Goal: Task Accomplishment & Management: Manage account settings

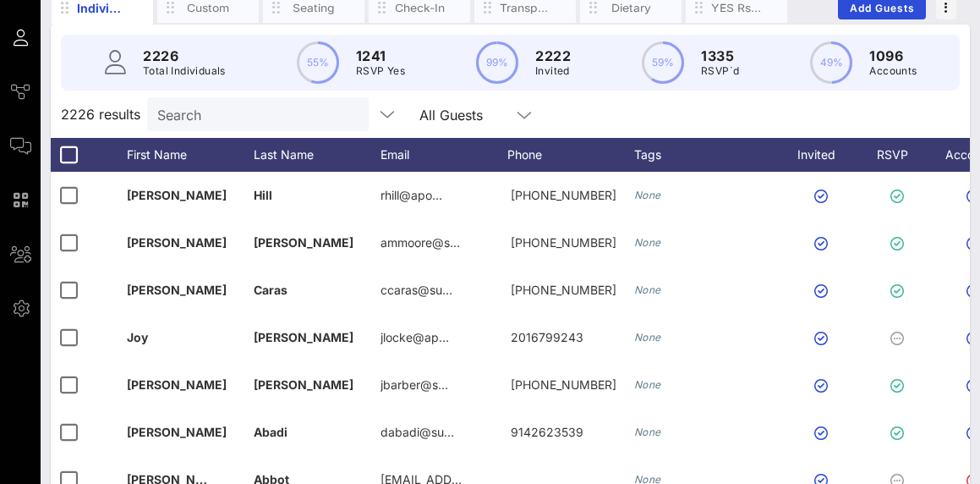
scroll to position [133, 0]
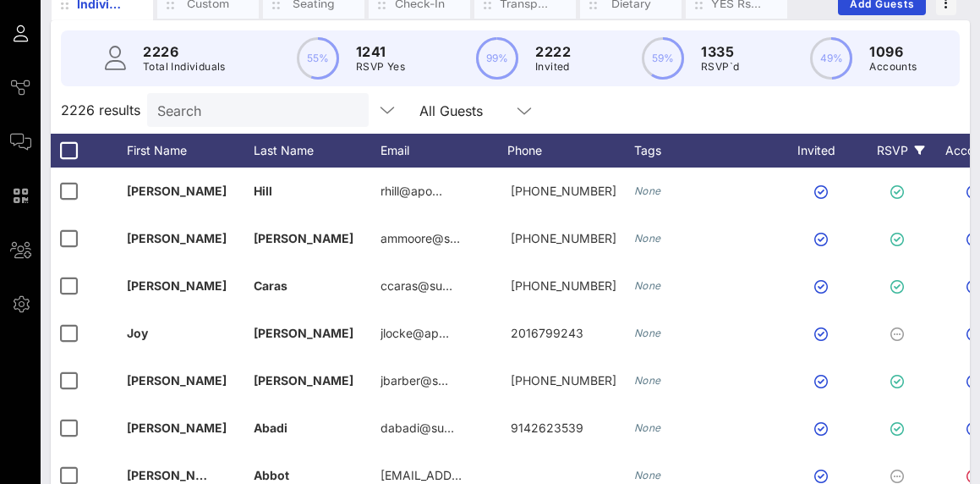
click at [876, 158] on div "RSVP" at bounding box center [900, 151] width 59 height 34
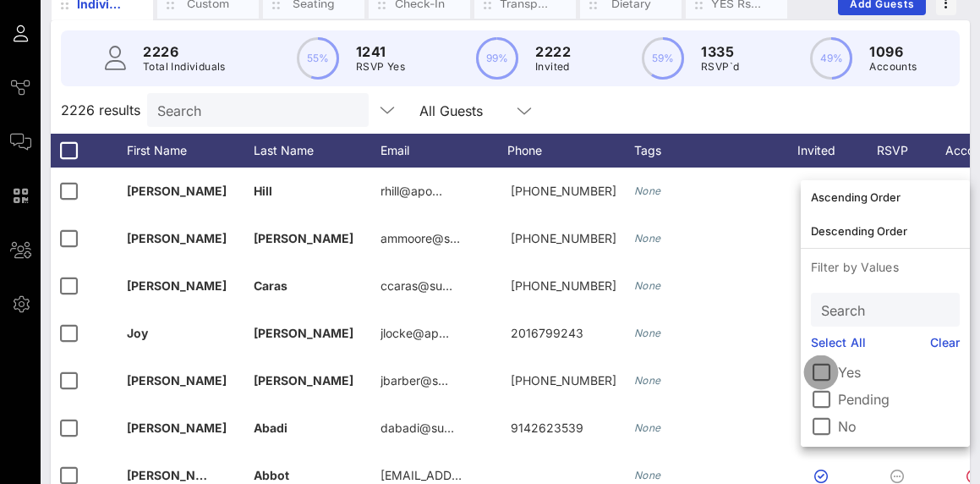
click at [828, 371] on div at bounding box center [821, 372] width 29 height 29
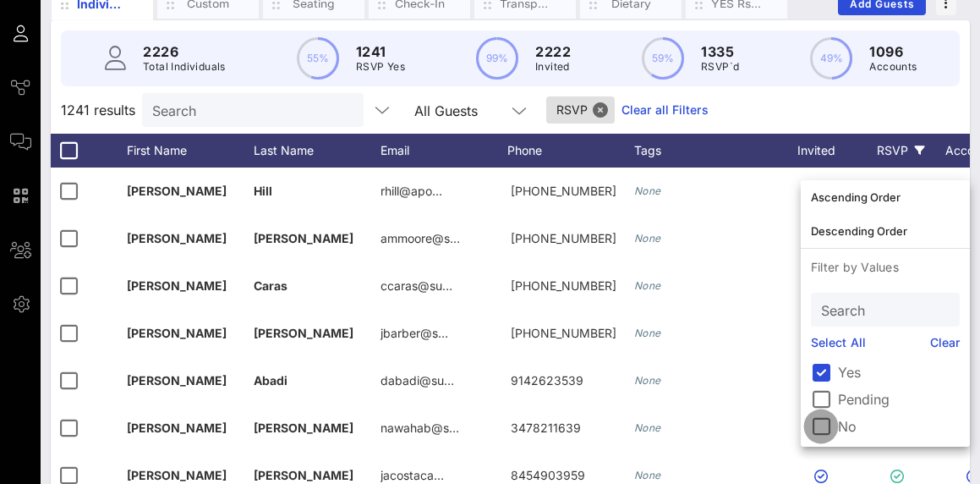
click at [825, 420] on div at bounding box center [821, 426] width 29 height 29
click at [832, 425] on div at bounding box center [821, 426] width 29 height 29
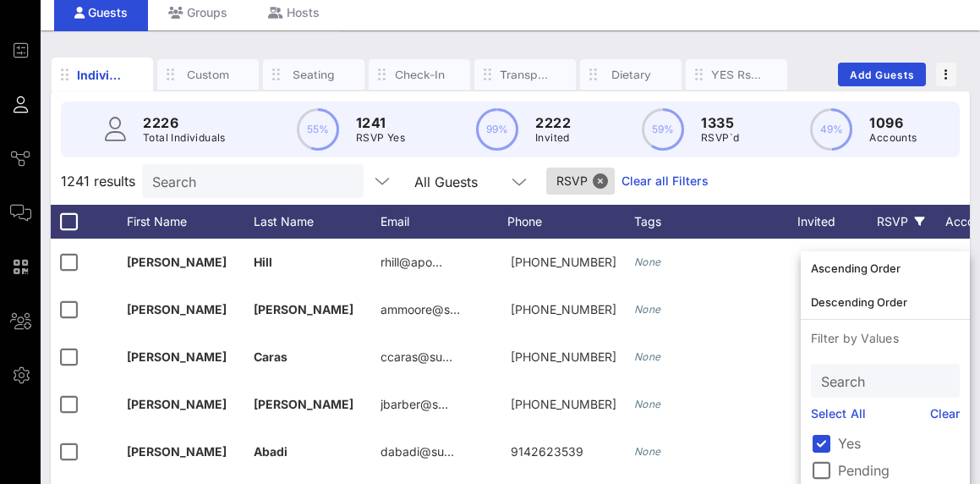
scroll to position [20, 0]
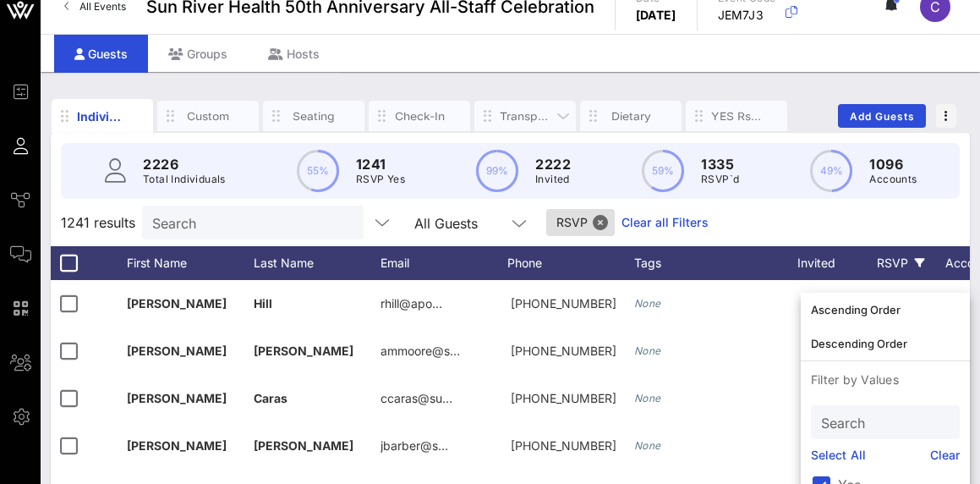
click at [513, 112] on div "Transportation" at bounding box center [525, 116] width 51 height 16
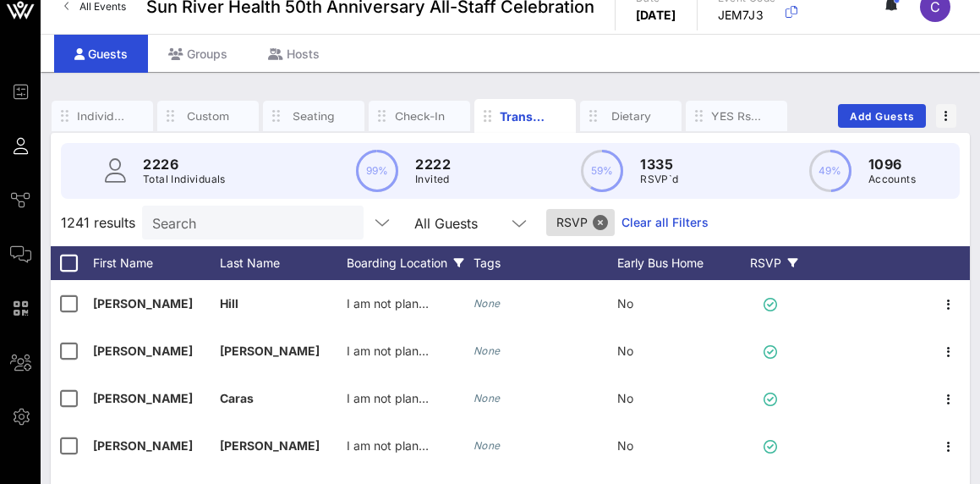
click at [426, 278] on div "Boarding Location" at bounding box center [410, 263] width 127 height 34
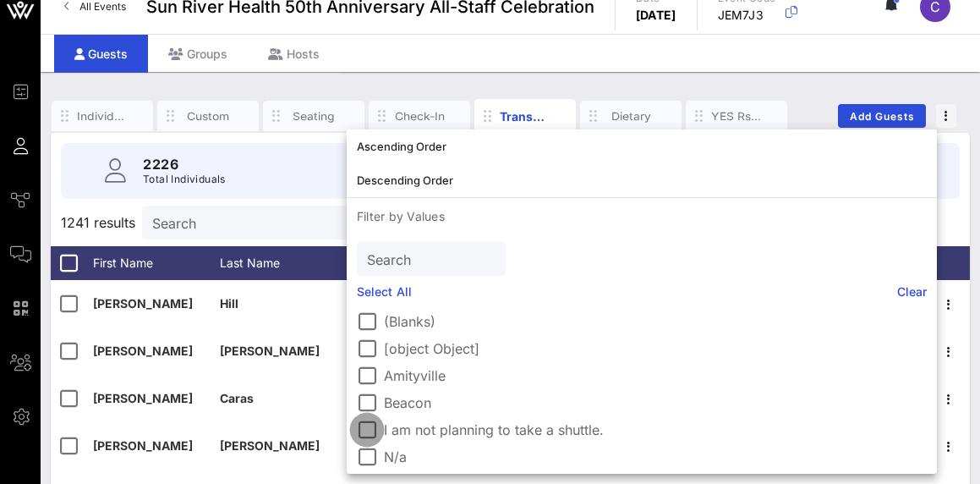
click at [373, 429] on div at bounding box center [367, 429] width 29 height 29
click at [286, 196] on div "2226 Total Individuals 99% 2222 Invited 59% 1335 RSVP`d 49% 1096 Accounts" at bounding box center [510, 171] width 899 height 56
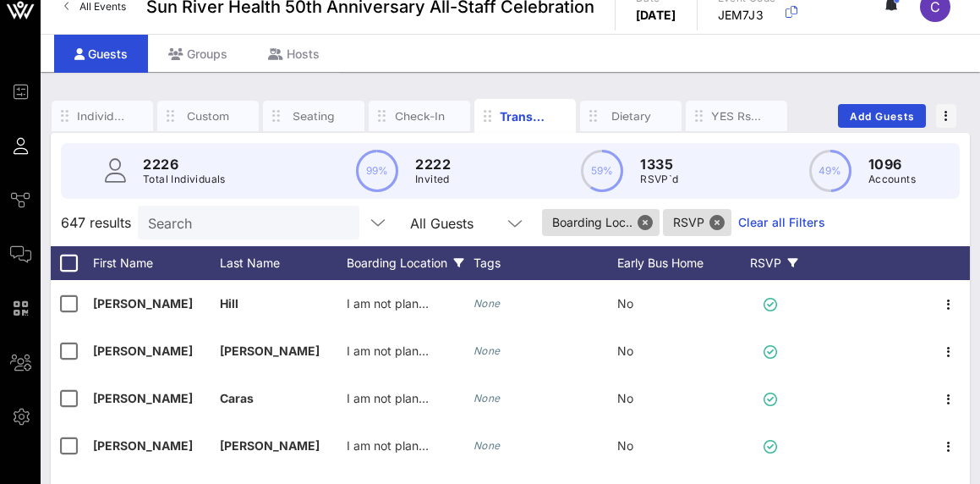
click at [386, 271] on div "Boarding Location" at bounding box center [410, 263] width 127 height 34
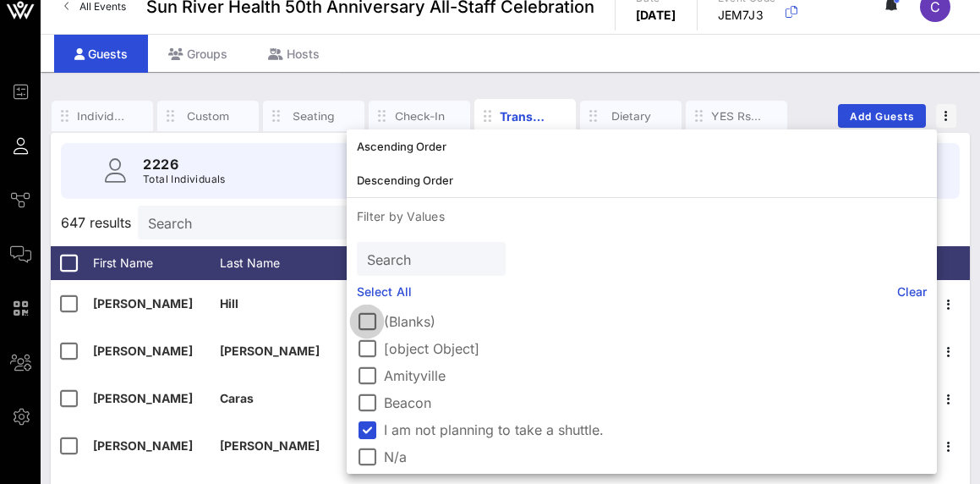
click at [370, 322] on div at bounding box center [367, 321] width 29 height 29
click at [371, 455] on div at bounding box center [367, 456] width 29 height 29
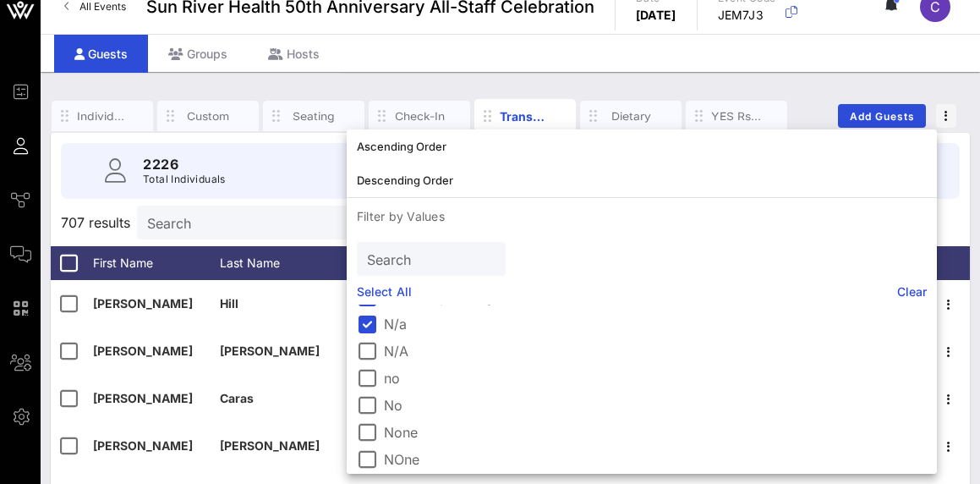
scroll to position [142, 0]
click at [370, 341] on div at bounding box center [367, 341] width 29 height 29
click at [367, 373] on div at bounding box center [367, 368] width 29 height 29
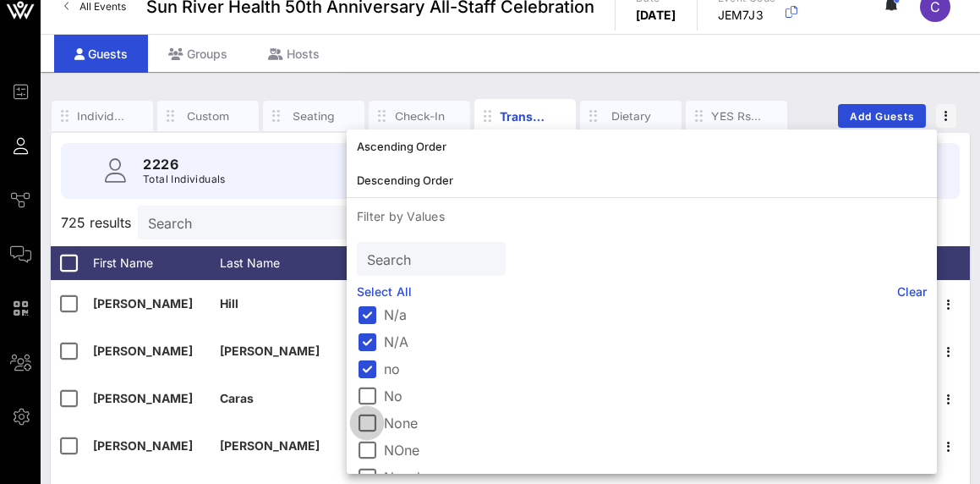
drag, startPoint x: 367, startPoint y: 396, endPoint x: 367, endPoint y: 414, distance: 17.8
click at [367, 396] on div at bounding box center [367, 395] width 29 height 29
drag, startPoint x: 368, startPoint y: 431, endPoint x: 366, endPoint y: 469, distance: 38.1
click at [368, 431] on div at bounding box center [367, 423] width 29 height 29
click at [364, 447] on div at bounding box center [367, 450] width 29 height 29
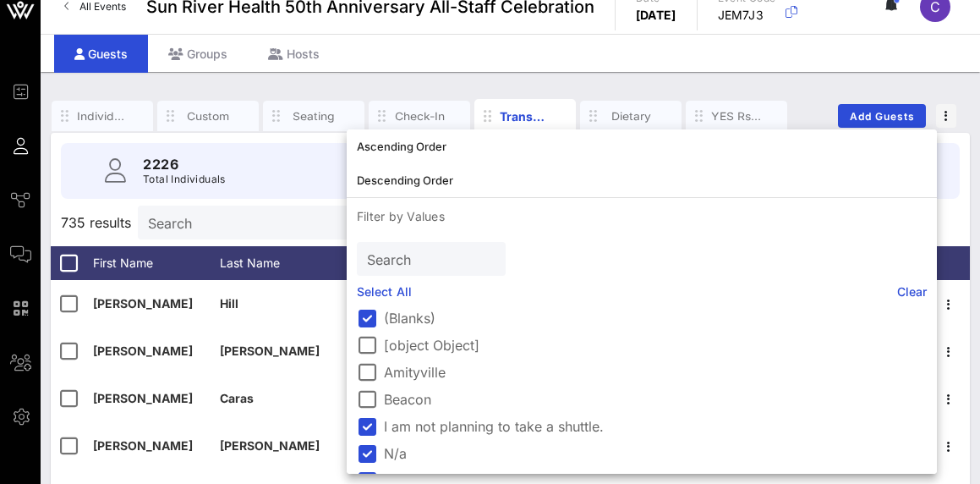
scroll to position [0, 0]
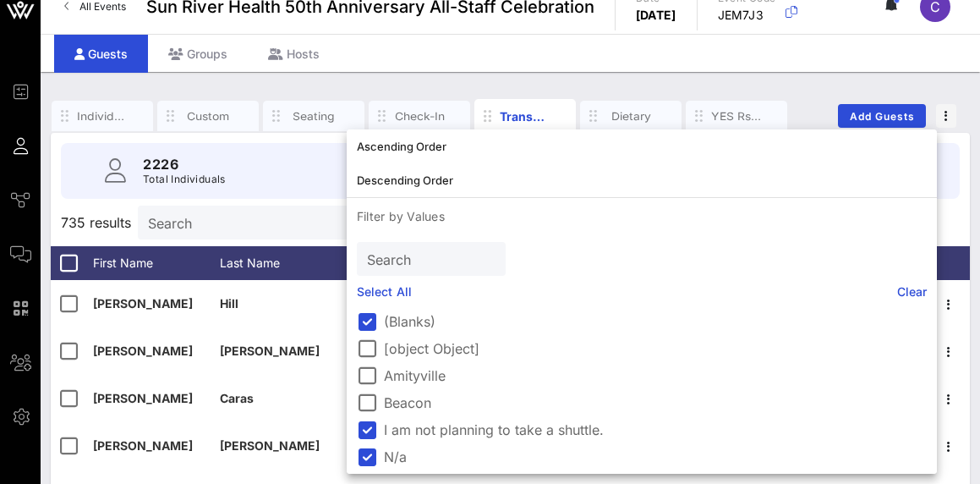
click at [858, 72] on div "Individuals Custom Seating Check-In Transportation Dietary YES Rsvps Add Guests…" at bounding box center [511, 438] width 940 height 732
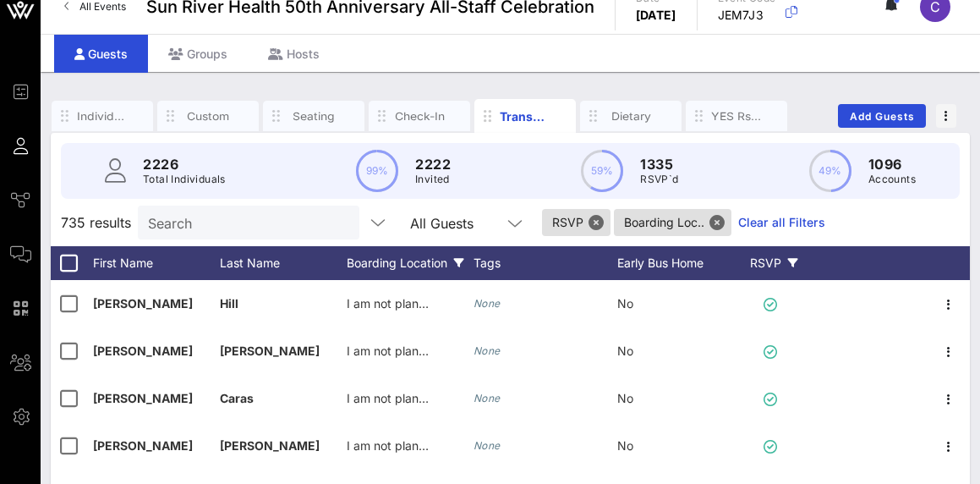
click at [769, 262] on div "RSVP" at bounding box center [773, 263] width 59 height 34
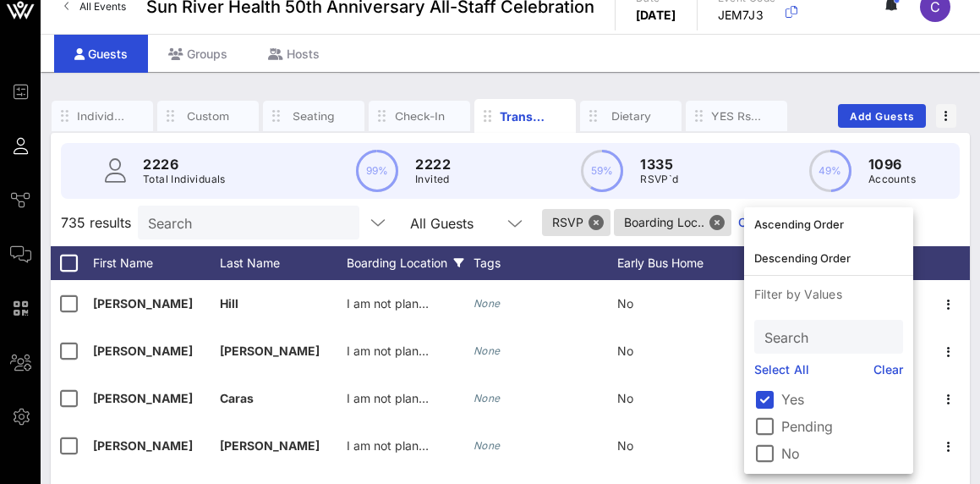
click at [432, 255] on div "Boarding Location" at bounding box center [410, 263] width 127 height 34
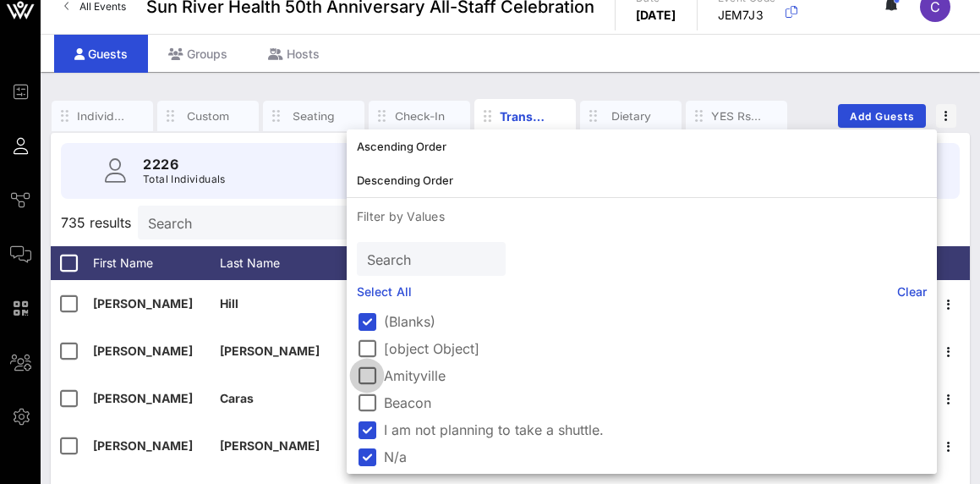
drag, startPoint x: 368, startPoint y: 318, endPoint x: 369, endPoint y: 364, distance: 45.7
click at [368, 318] on div at bounding box center [367, 321] width 29 height 29
drag, startPoint x: 369, startPoint y: 429, endPoint x: 373, endPoint y: 457, distance: 28.2
click at [369, 431] on div at bounding box center [367, 429] width 29 height 29
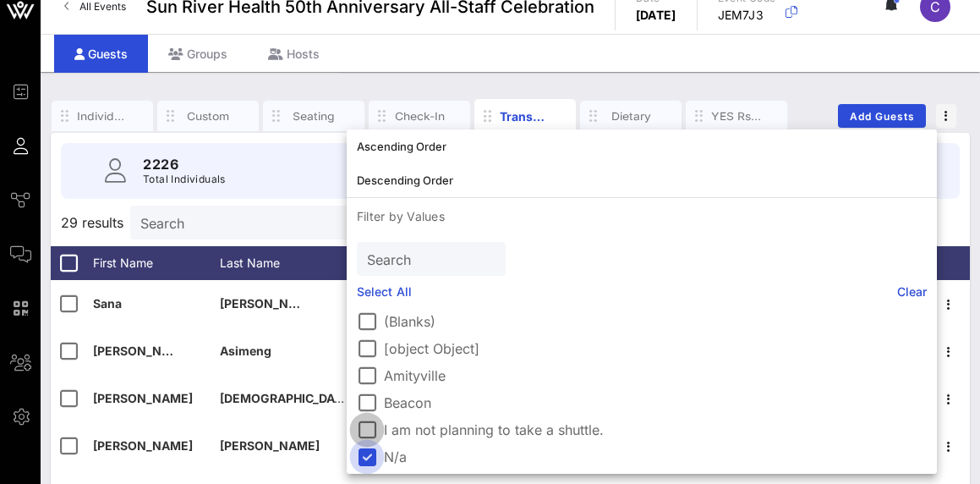
click at [373, 458] on div at bounding box center [367, 456] width 29 height 29
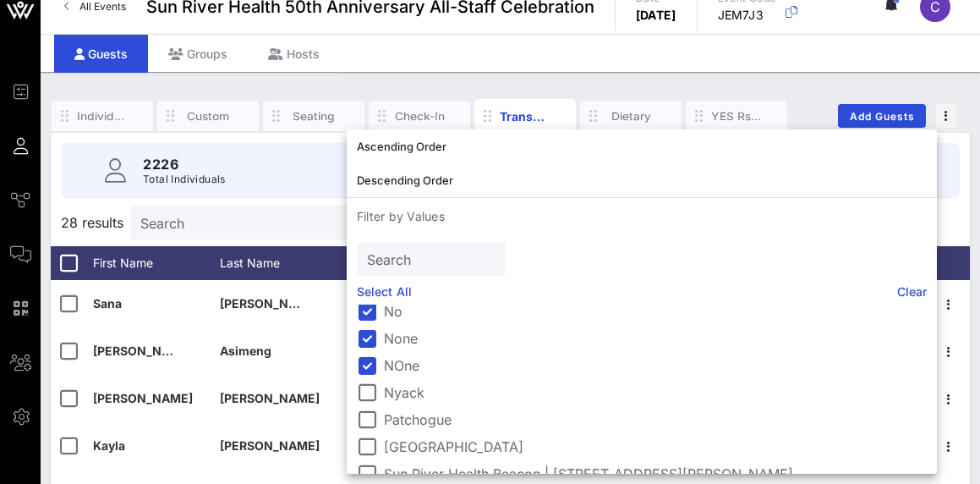
scroll to position [230, 0]
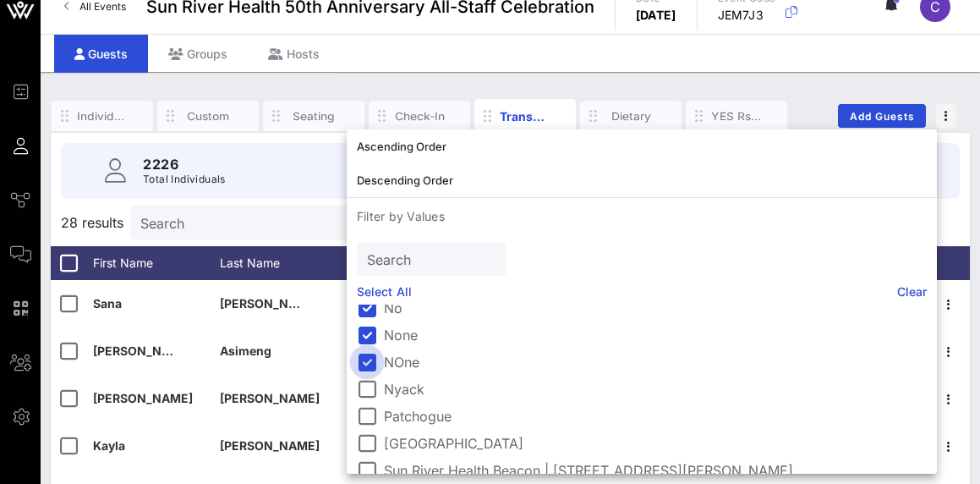
click at [367, 361] on div at bounding box center [367, 362] width 29 height 29
click at [365, 338] on div at bounding box center [367, 335] width 29 height 29
click at [365, 301] on div "Ascending Order Descending Order Filter by Values Search Select All Clear (Blan…" at bounding box center [642, 301] width 590 height 344
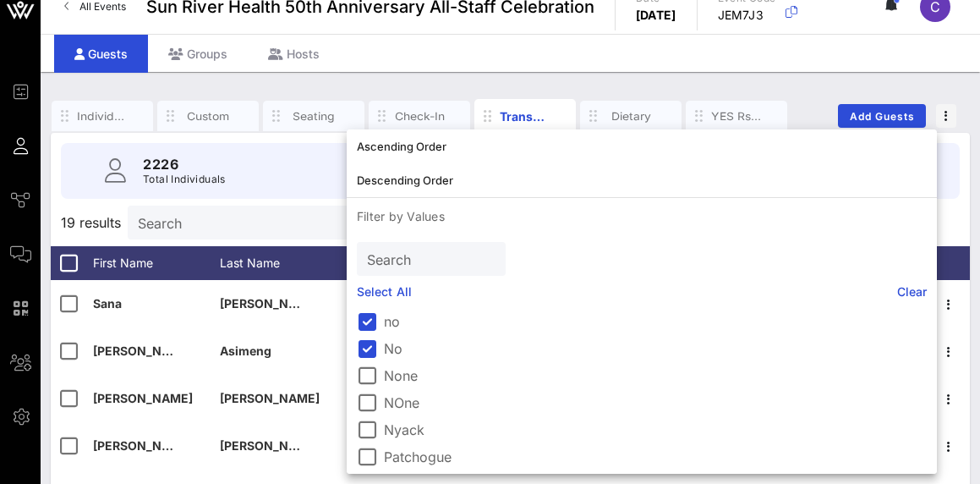
scroll to position [161, 0]
click at [365, 336] on div at bounding box center [367, 350] width 29 height 29
click at [365, 323] on div at bounding box center [367, 323] width 29 height 29
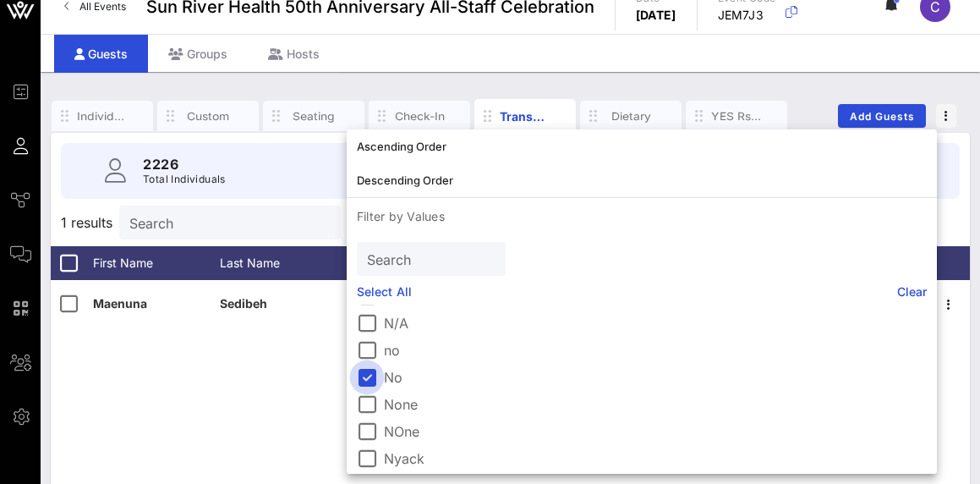
click at [371, 372] on div at bounding box center [367, 377] width 29 height 29
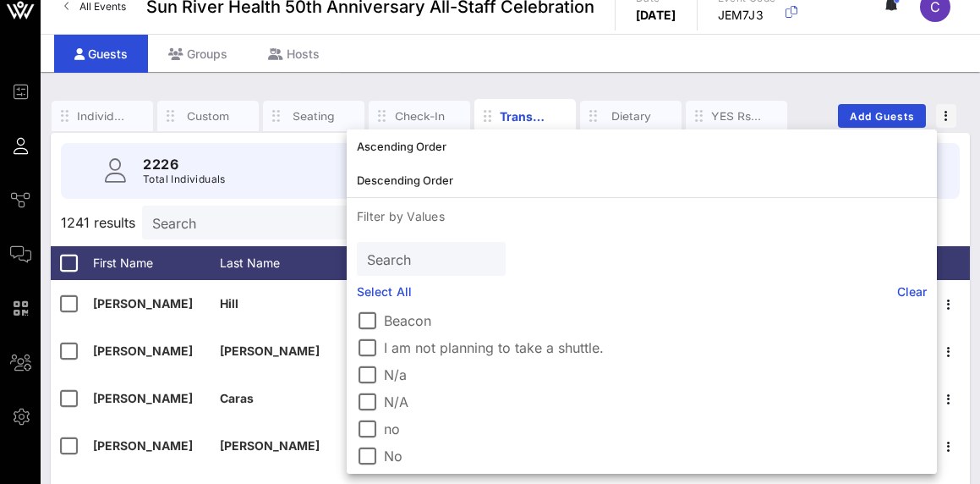
scroll to position [79, 0]
click at [233, 221] on input "Search" at bounding box center [251, 222] width 198 height 22
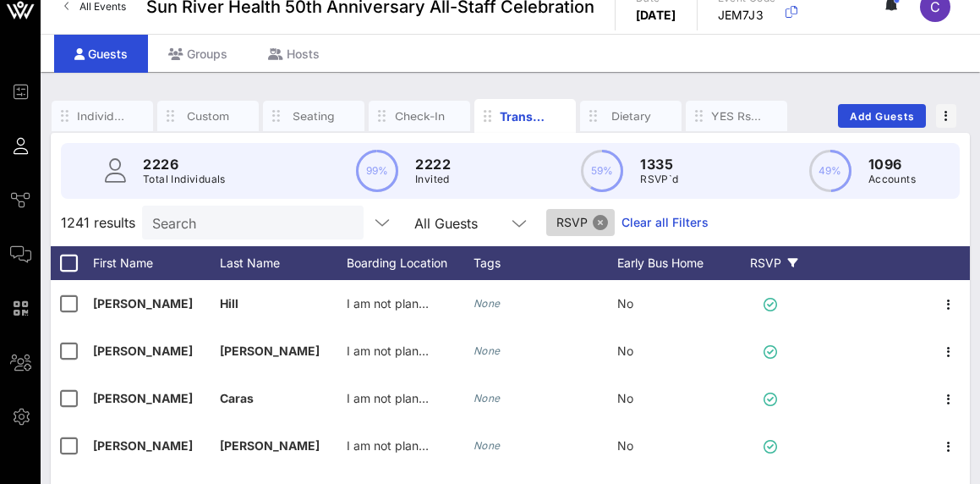
click at [604, 220] on button "Close" at bounding box center [600, 222] width 15 height 15
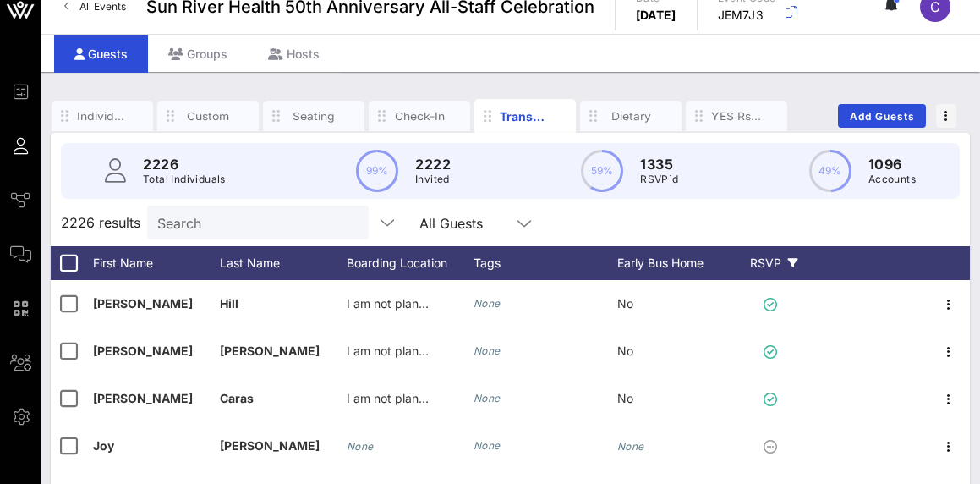
click at [761, 273] on div "RSVP" at bounding box center [773, 263] width 59 height 34
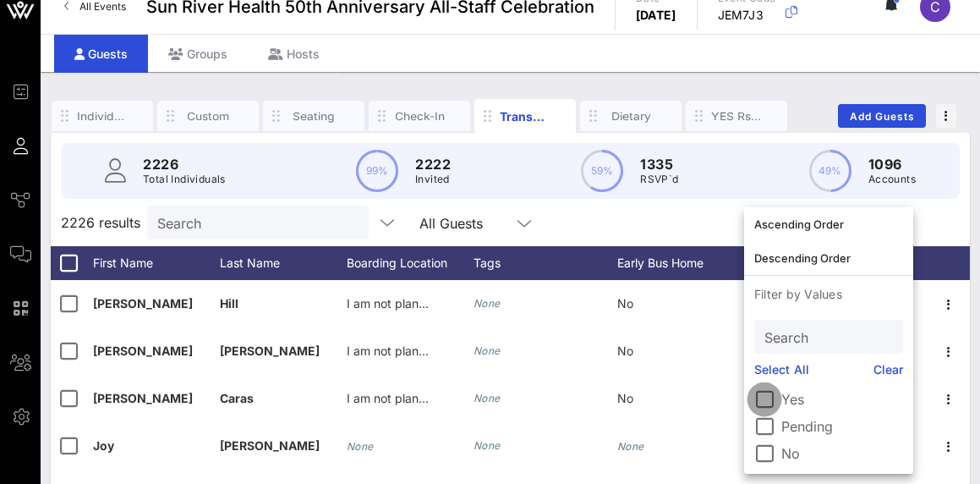
click at [766, 407] on div at bounding box center [764, 399] width 29 height 29
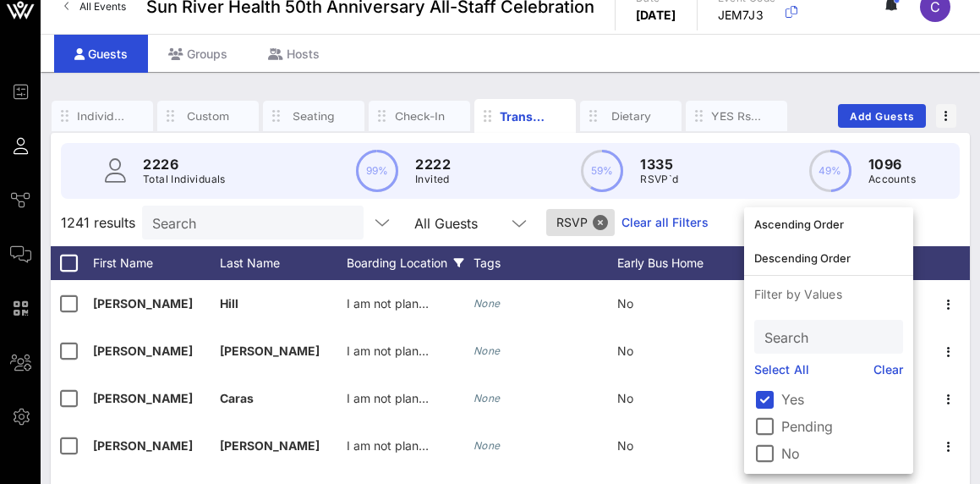
click at [381, 262] on div "Boarding Location" at bounding box center [410, 263] width 127 height 34
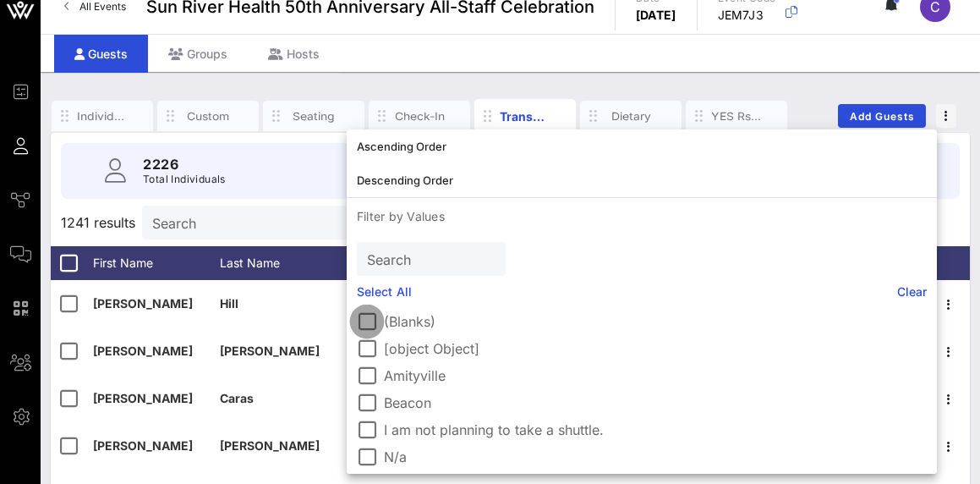
click at [370, 321] on div at bounding box center [367, 321] width 29 height 29
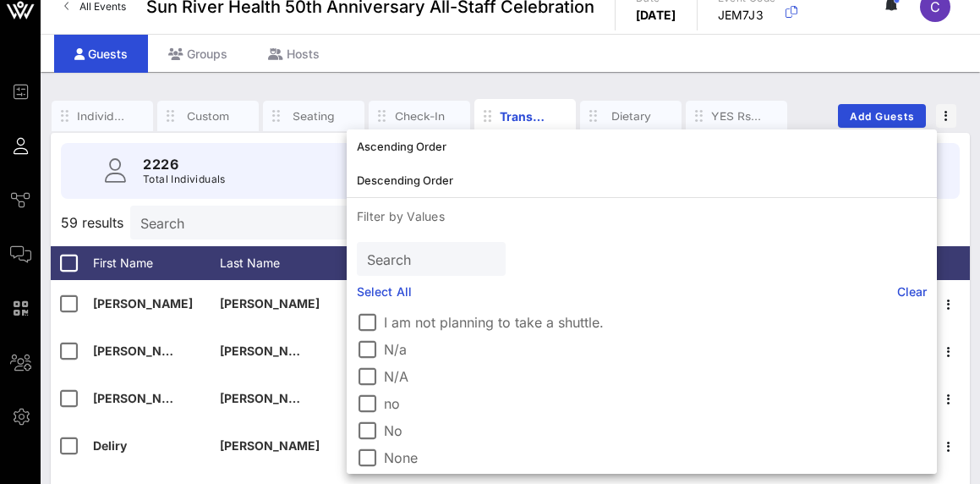
scroll to position [110, 0]
click at [370, 351] on div at bounding box center [367, 346] width 29 height 29
click at [368, 378] on div at bounding box center [367, 373] width 29 height 29
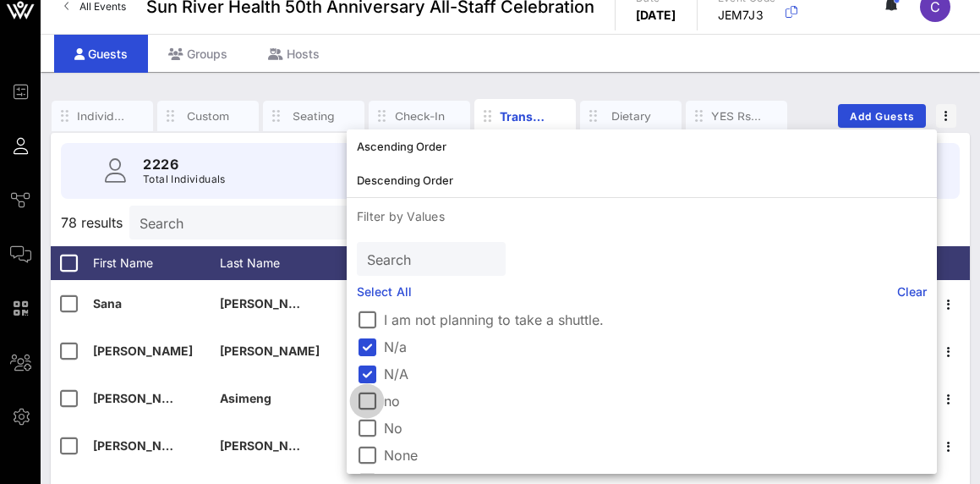
click at [367, 399] on div at bounding box center [367, 401] width 29 height 29
click at [365, 423] on div at bounding box center [367, 428] width 29 height 29
click at [366, 350] on div at bounding box center [367, 346] width 29 height 29
click at [364, 370] on div at bounding box center [367, 373] width 29 height 29
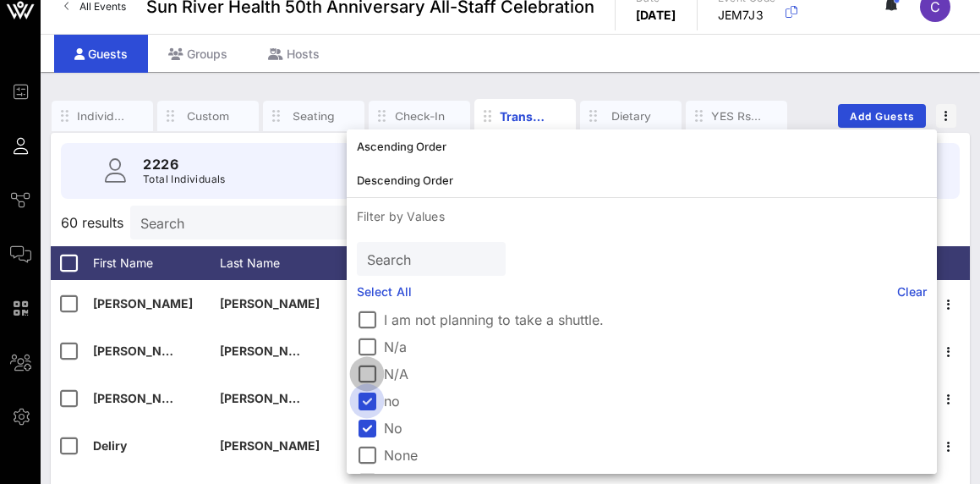
click at [366, 397] on div at bounding box center [367, 401] width 29 height 29
click at [370, 425] on div at bounding box center [367, 428] width 29 height 29
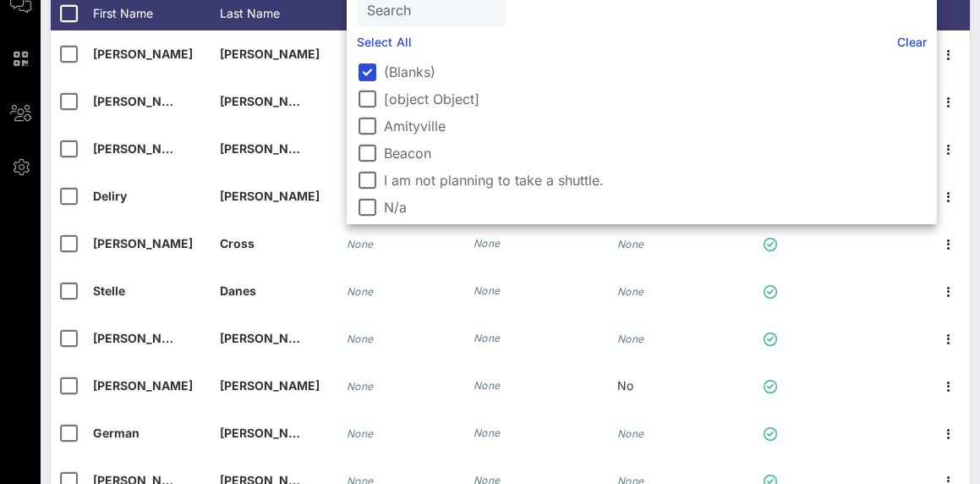
scroll to position [194, 0]
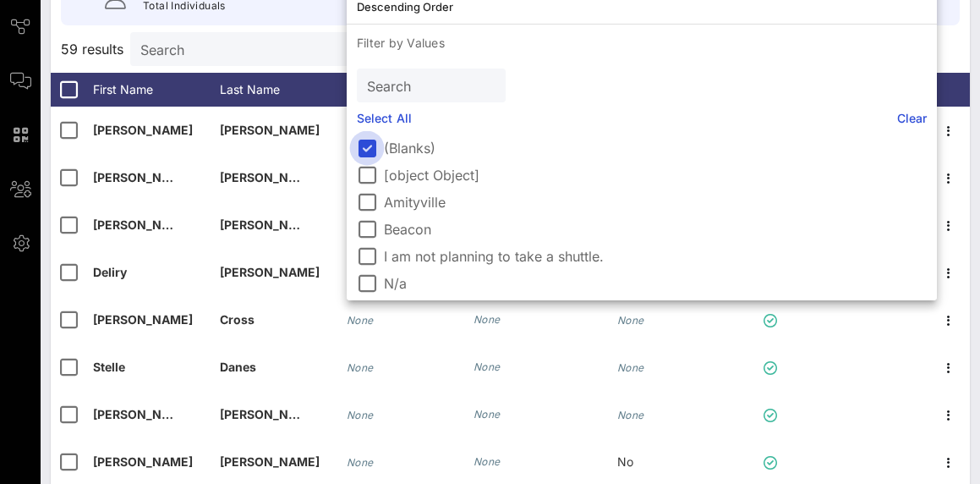
click at [357, 152] on div at bounding box center [367, 148] width 29 height 29
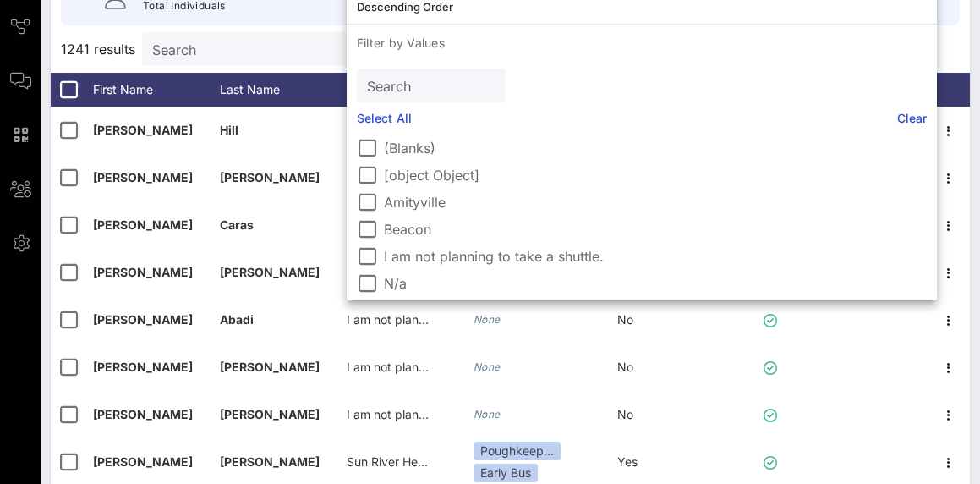
click at [313, 63] on div "Search" at bounding box center [251, 49] width 198 height 34
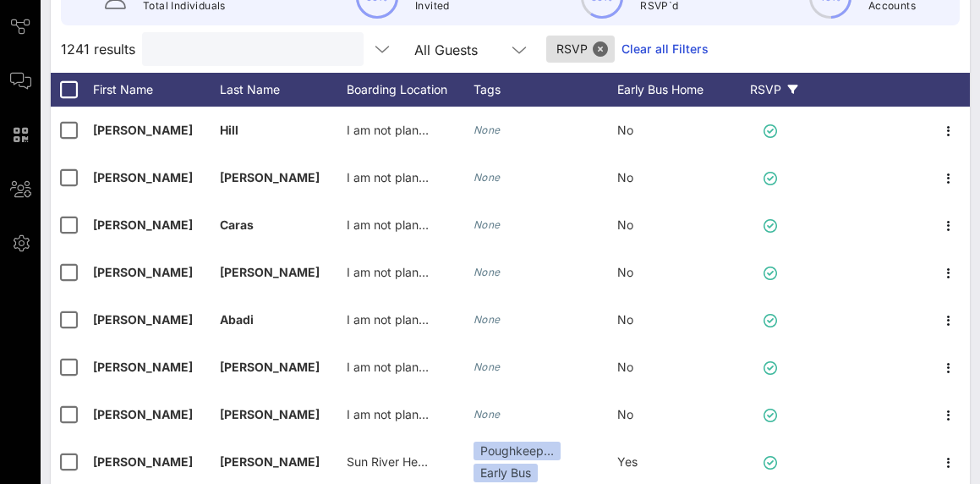
scroll to position [199, 0]
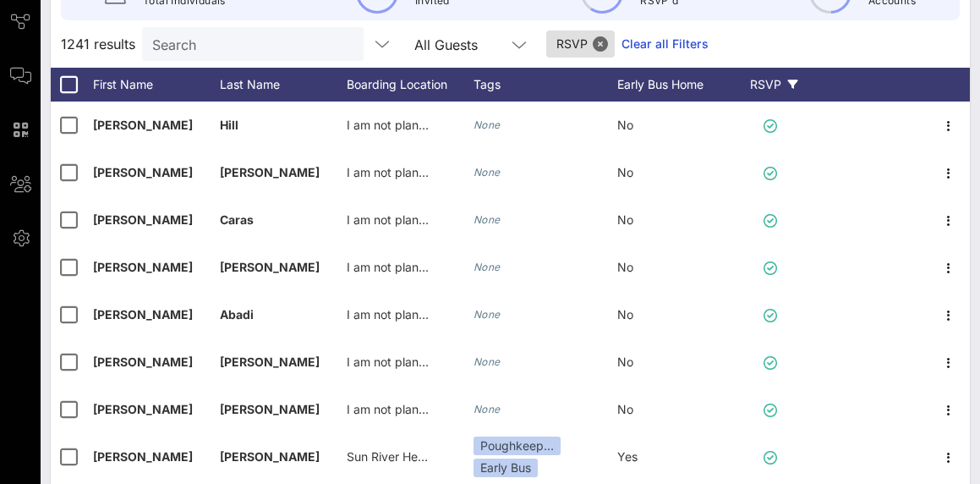
click at [781, 86] on div "RSVP" at bounding box center [773, 85] width 59 height 34
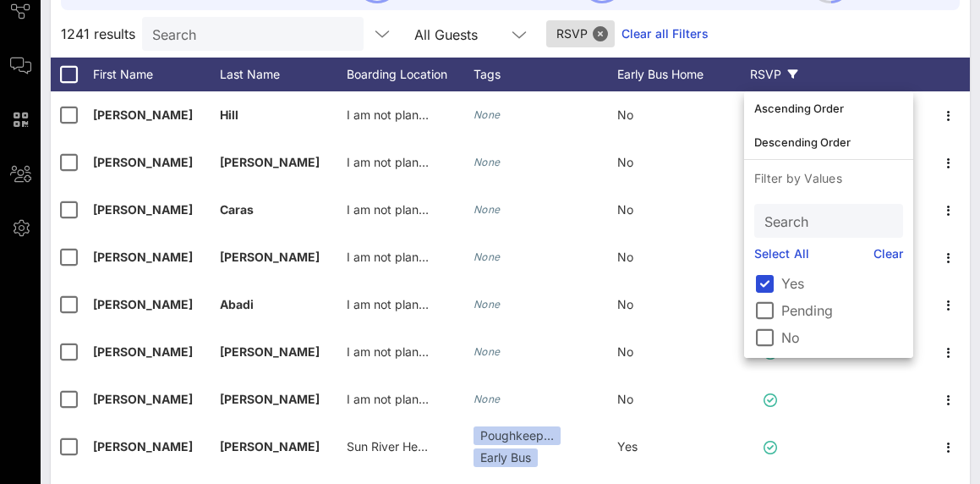
scroll to position [211, 0]
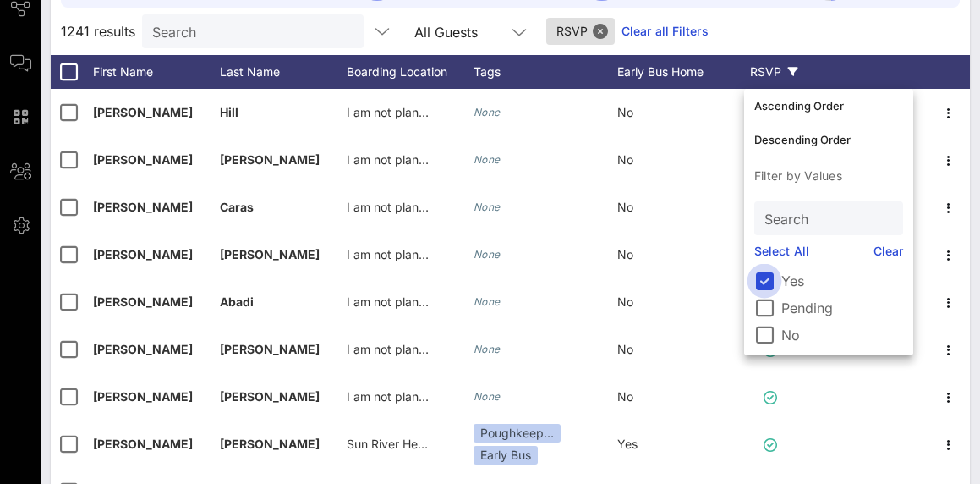
click at [765, 280] on div at bounding box center [764, 280] width 29 height 29
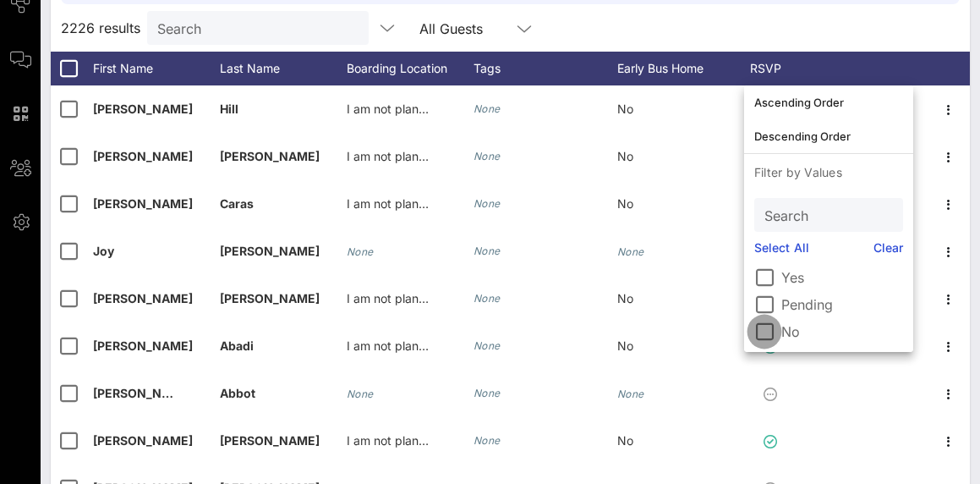
click at [766, 332] on div at bounding box center [764, 331] width 29 height 29
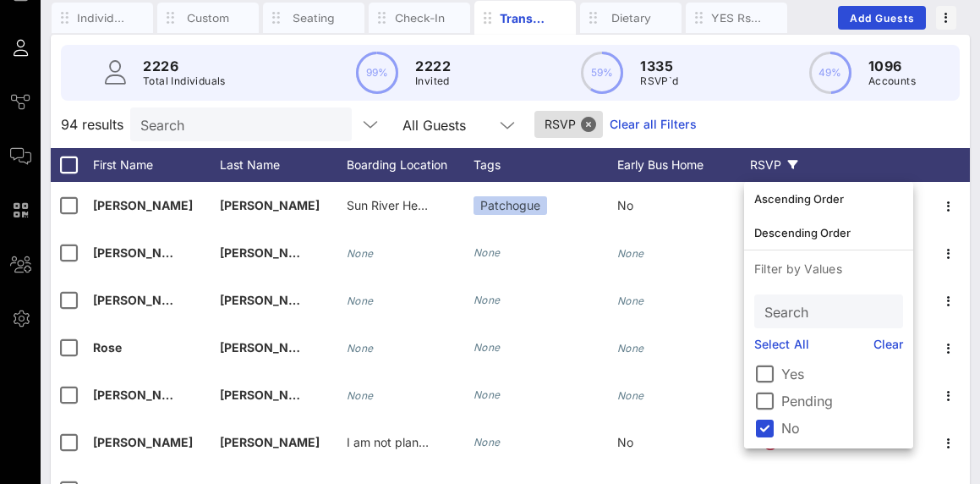
scroll to position [153, 0]
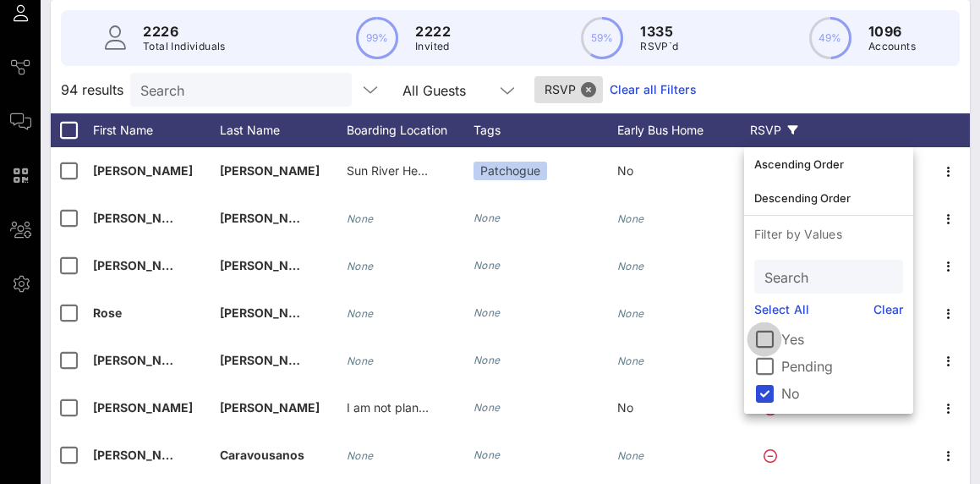
click at [776, 334] on div at bounding box center [764, 339] width 29 height 29
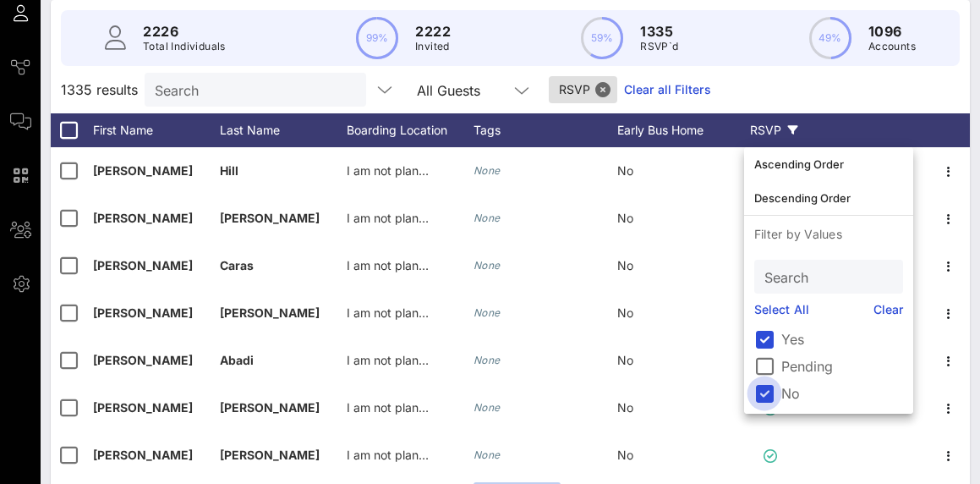
click at [774, 391] on div at bounding box center [764, 393] width 29 height 29
click at [404, 129] on div "Boarding Location" at bounding box center [410, 130] width 127 height 34
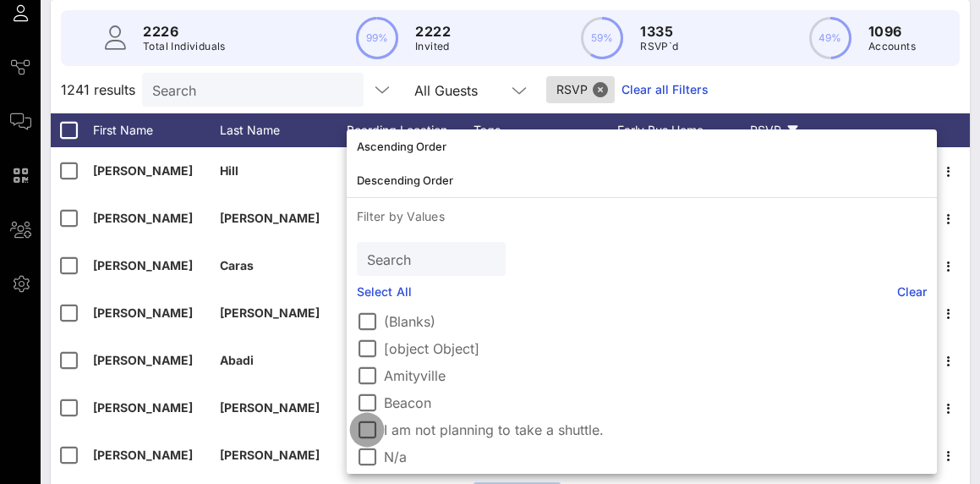
click at [379, 421] on div at bounding box center [367, 429] width 29 height 29
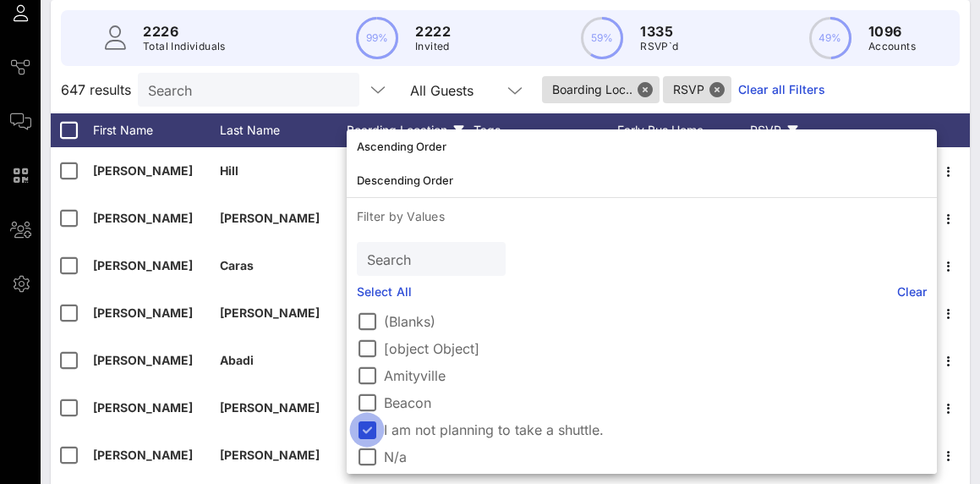
click at [369, 420] on div at bounding box center [367, 429] width 29 height 29
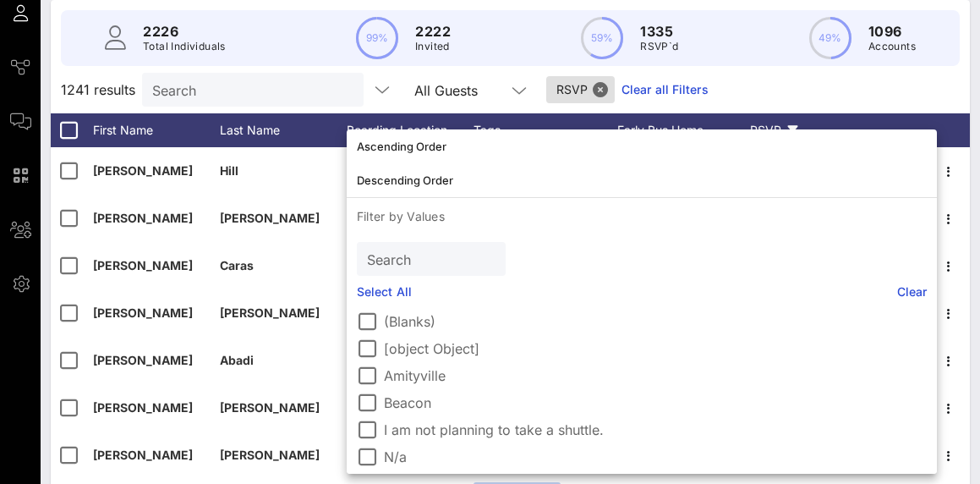
click at [797, 99] on div "1241 results Search All Guests RSVP Clear all Filters" at bounding box center [510, 89] width 919 height 47
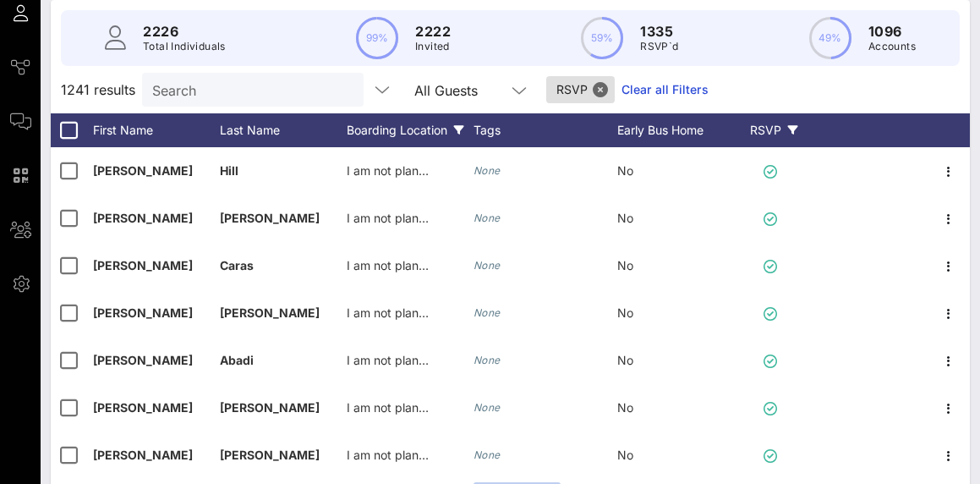
click at [376, 128] on div "Boarding Location" at bounding box center [410, 130] width 127 height 34
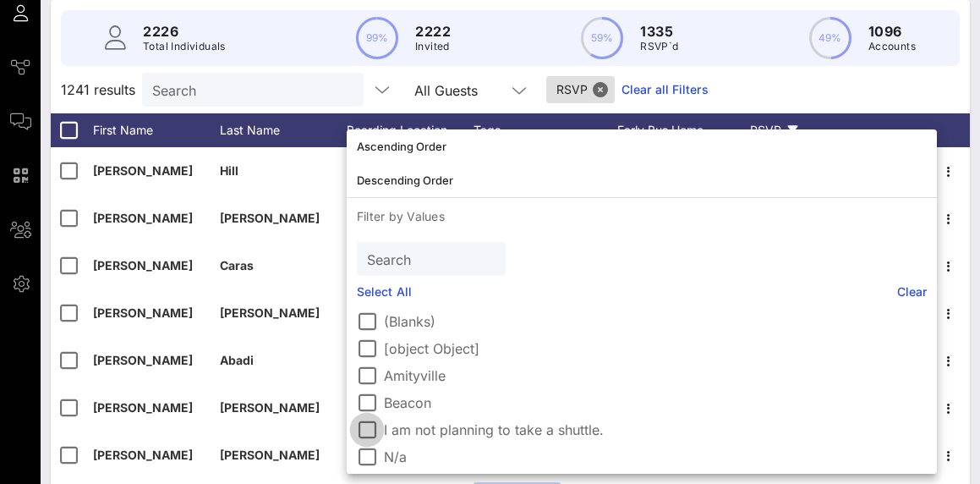
click at [375, 435] on div at bounding box center [367, 429] width 29 height 29
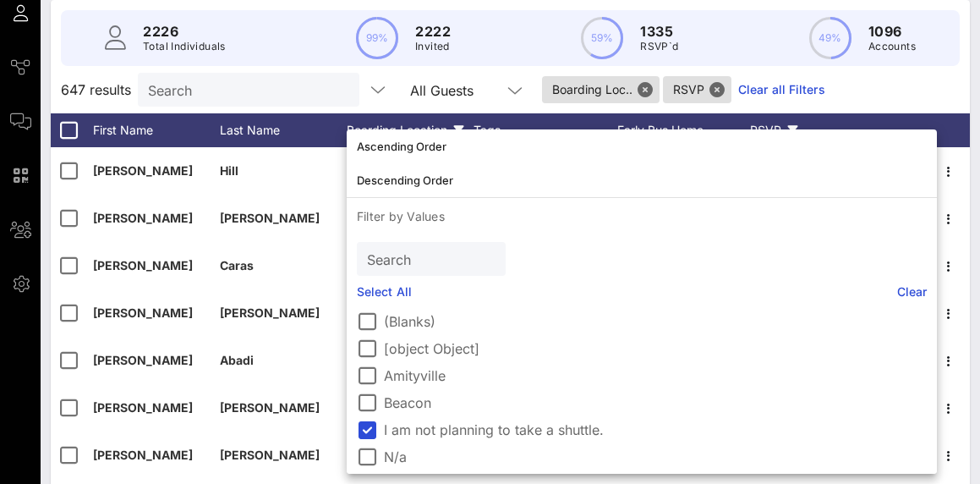
click at [844, 80] on div "647 results Search All Guests Boarding Loc.. RSVP Clear all Filters" at bounding box center [510, 89] width 919 height 47
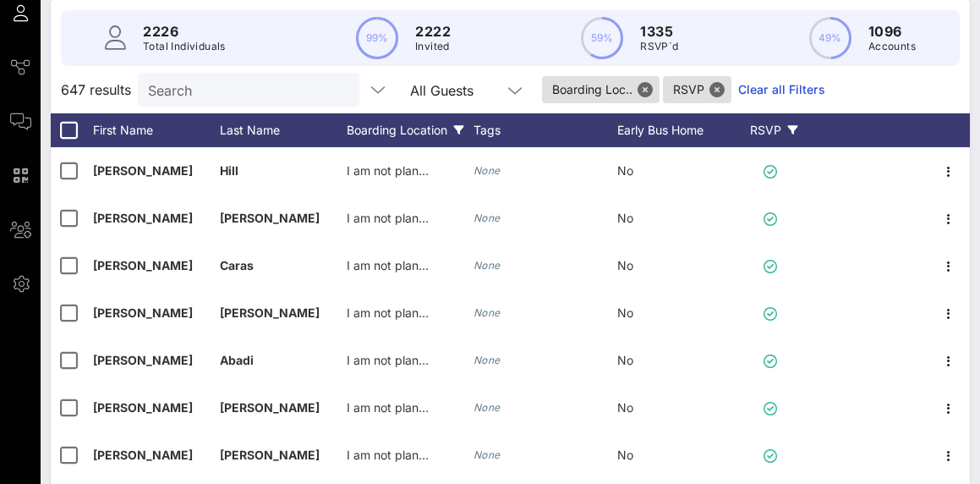
click at [790, 120] on div "RSVP" at bounding box center [773, 130] width 59 height 34
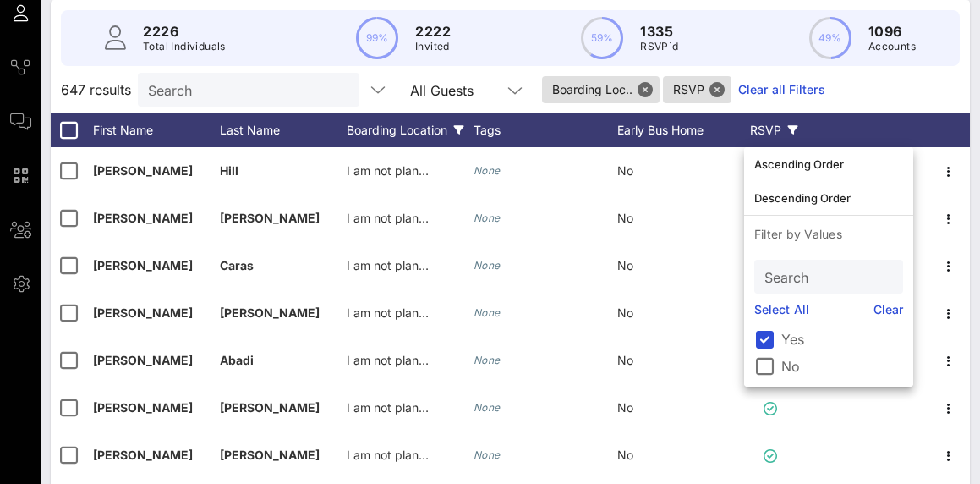
click at [862, 100] on div "647 results Search All Guests Boarding Loc.. RSVP Clear all Filters" at bounding box center [510, 89] width 919 height 47
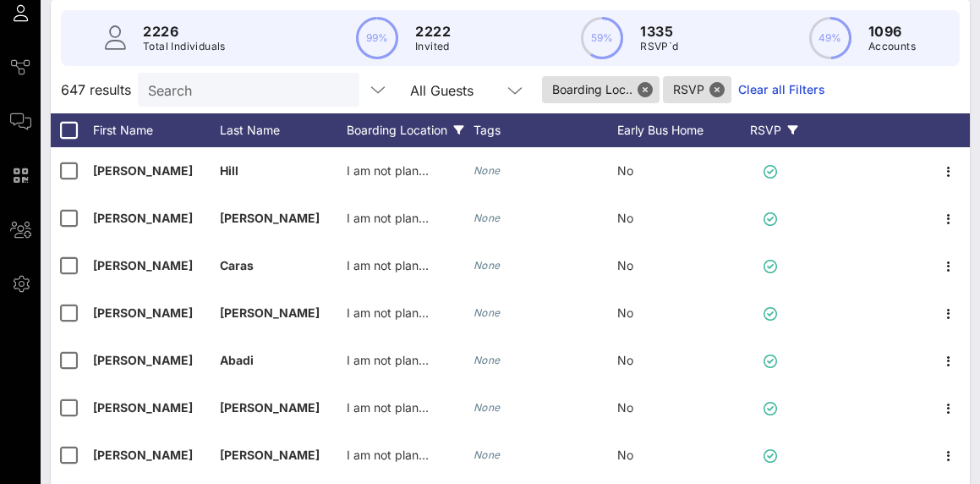
click at [424, 128] on div "Boarding Location" at bounding box center [410, 130] width 127 height 34
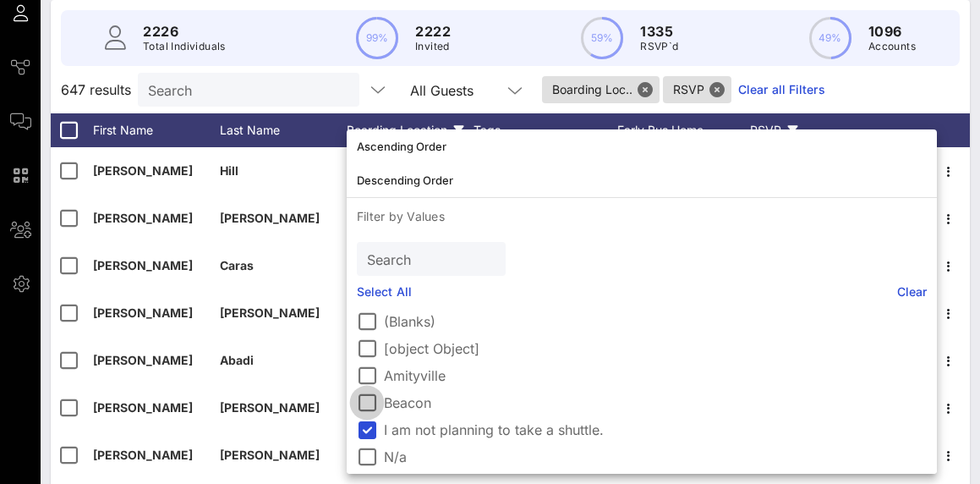
drag, startPoint x: 370, startPoint y: 396, endPoint x: 372, endPoint y: 410, distance: 14.5
click at [371, 409] on div at bounding box center [367, 402] width 29 height 29
click at [368, 391] on div at bounding box center [367, 402] width 29 height 29
drag, startPoint x: 370, startPoint y: 423, endPoint x: 366, endPoint y: 378, distance: 45.0
click at [370, 422] on div at bounding box center [367, 429] width 29 height 29
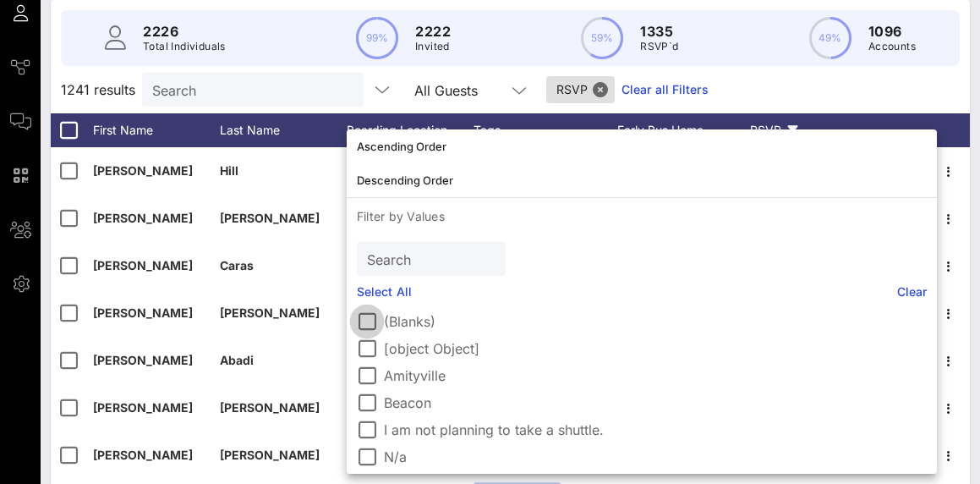
click at [368, 315] on div at bounding box center [367, 321] width 29 height 29
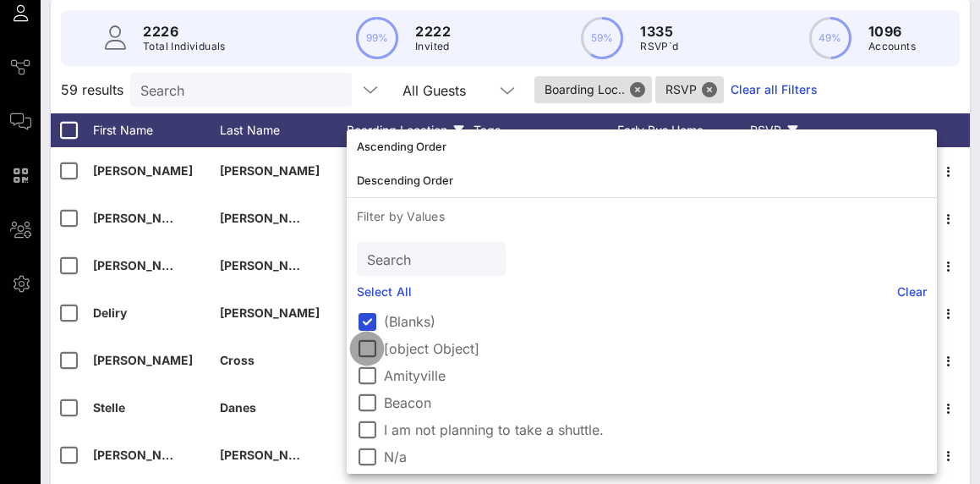
click at [360, 341] on div at bounding box center [367, 348] width 29 height 29
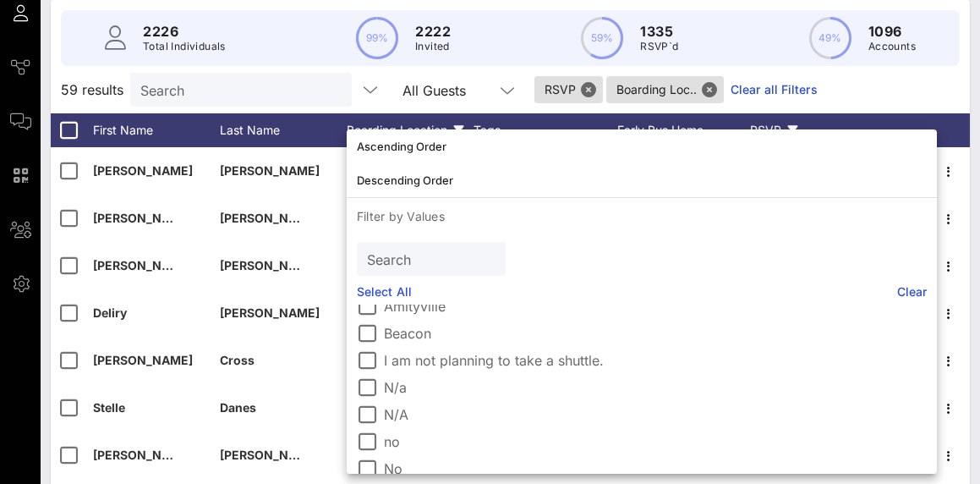
scroll to position [110, 0]
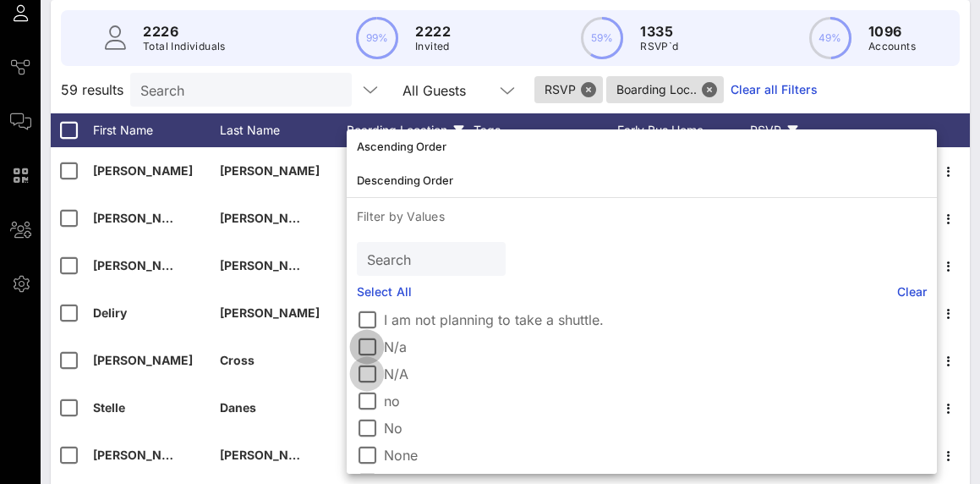
drag, startPoint x: 359, startPoint y: 348, endPoint x: 366, endPoint y: 365, distance: 18.5
click at [359, 348] on div at bounding box center [367, 346] width 29 height 29
drag, startPoint x: 368, startPoint y: 374, endPoint x: 373, endPoint y: 382, distance: 9.9
click at [368, 374] on div at bounding box center [367, 373] width 29 height 29
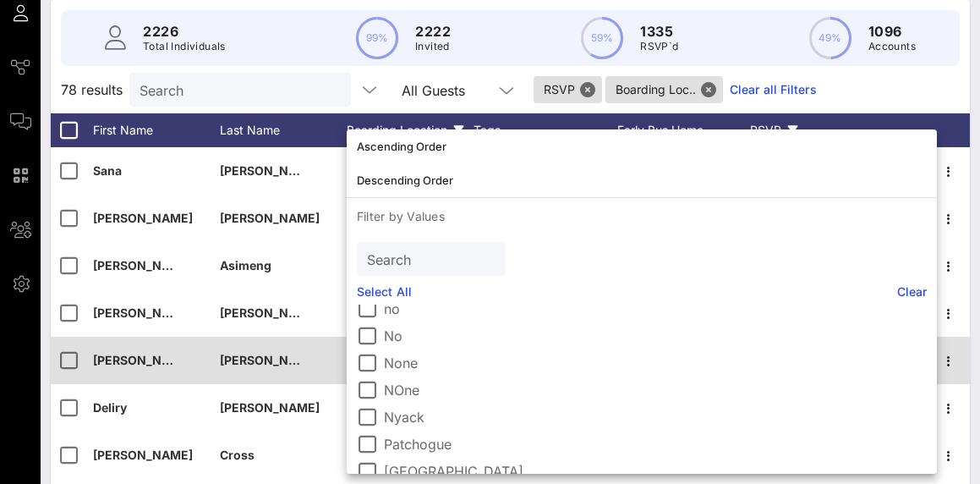
scroll to position [199, 0]
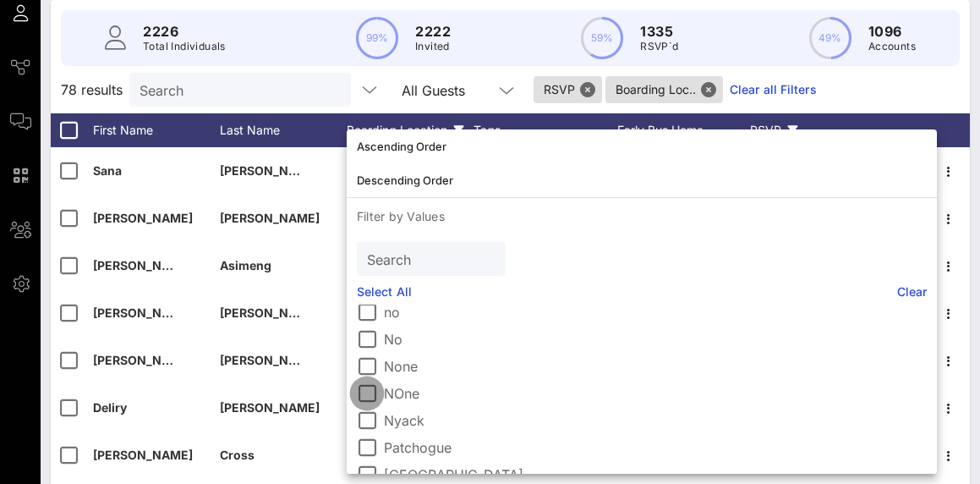
click at [357, 385] on div at bounding box center [367, 393] width 29 height 29
click at [361, 363] on div at bounding box center [367, 366] width 29 height 29
drag, startPoint x: 366, startPoint y: 336, endPoint x: 367, endPoint y: 319, distance: 16.9
click at [366, 336] on div at bounding box center [367, 339] width 29 height 29
click at [368, 314] on div at bounding box center [367, 312] width 29 height 29
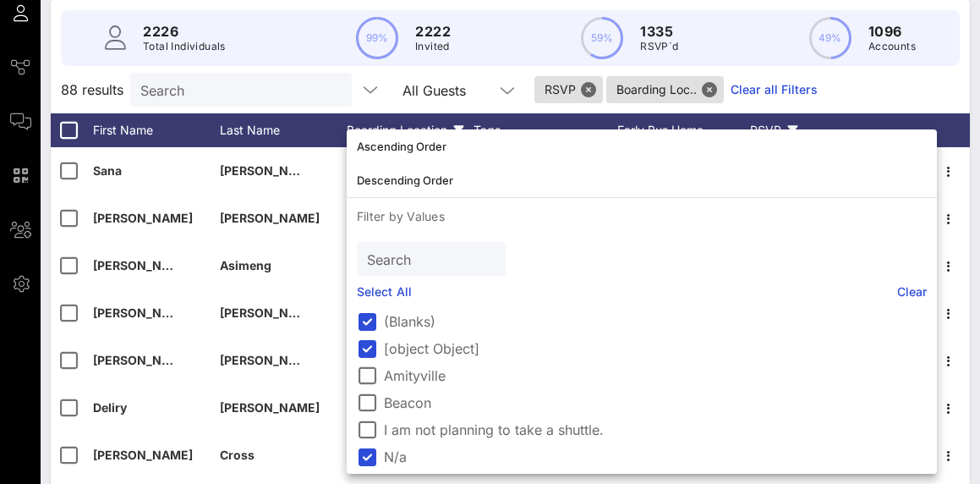
scroll to position [0, 0]
click at [810, 83] on link "Clear all Filters" at bounding box center [774, 89] width 87 height 19
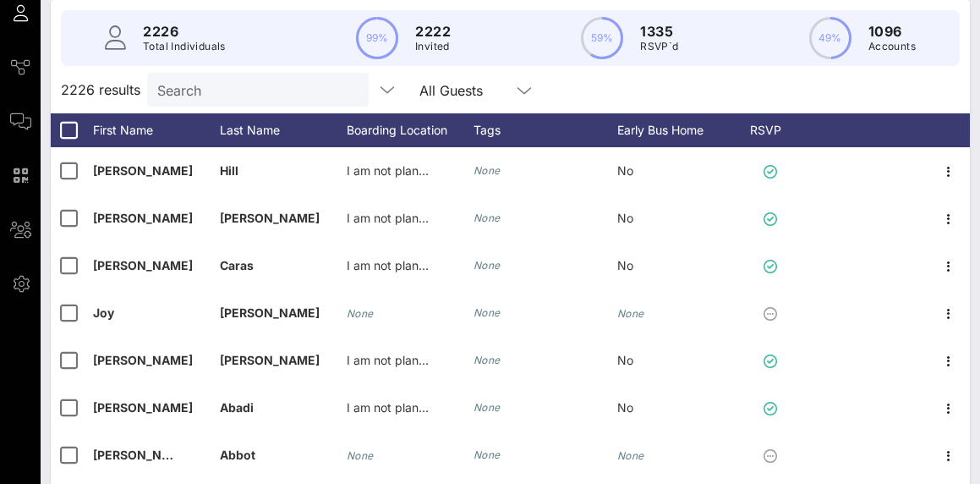
scroll to position [3, 0]
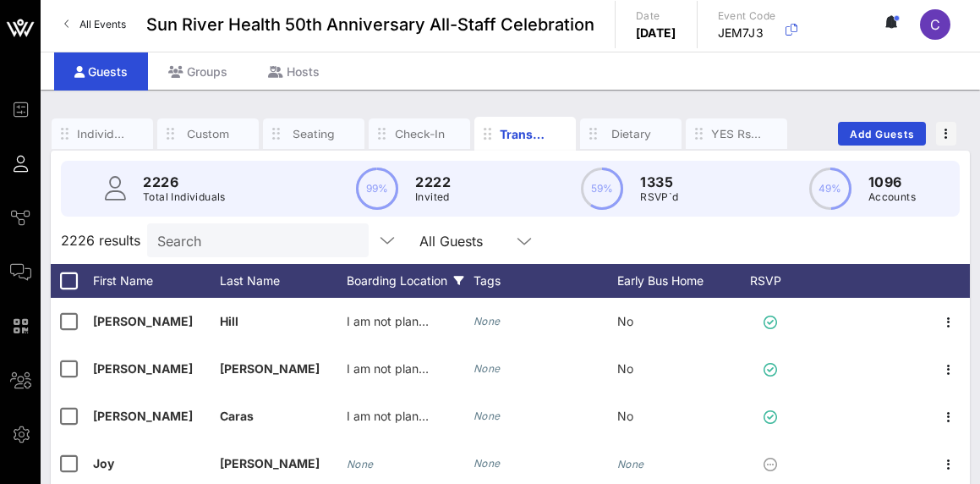
click at [397, 284] on div "Boarding Location" at bounding box center [410, 281] width 127 height 34
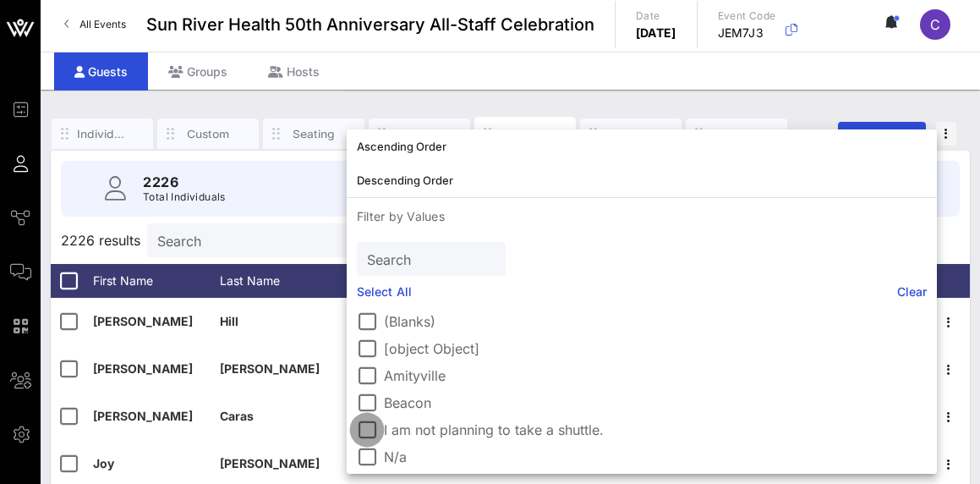
click at [363, 427] on div at bounding box center [367, 429] width 29 height 29
click at [369, 456] on div at bounding box center [367, 456] width 29 height 29
click at [374, 324] on div at bounding box center [367, 321] width 29 height 29
drag, startPoint x: 369, startPoint y: 350, endPoint x: 876, endPoint y: 333, distance: 507.8
click at [370, 350] on div at bounding box center [367, 348] width 29 height 29
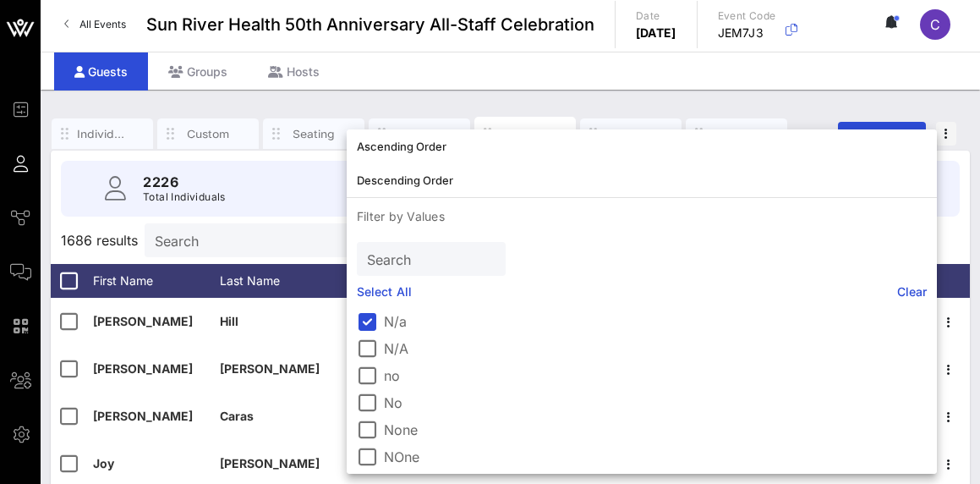
scroll to position [139, 0]
click at [370, 343] on div at bounding box center [367, 345] width 29 height 29
click at [369, 379] on div at bounding box center [367, 372] width 29 height 29
drag, startPoint x: 368, startPoint y: 394, endPoint x: 368, endPoint y: 425, distance: 31.3
click at [368, 395] on div at bounding box center [367, 399] width 29 height 29
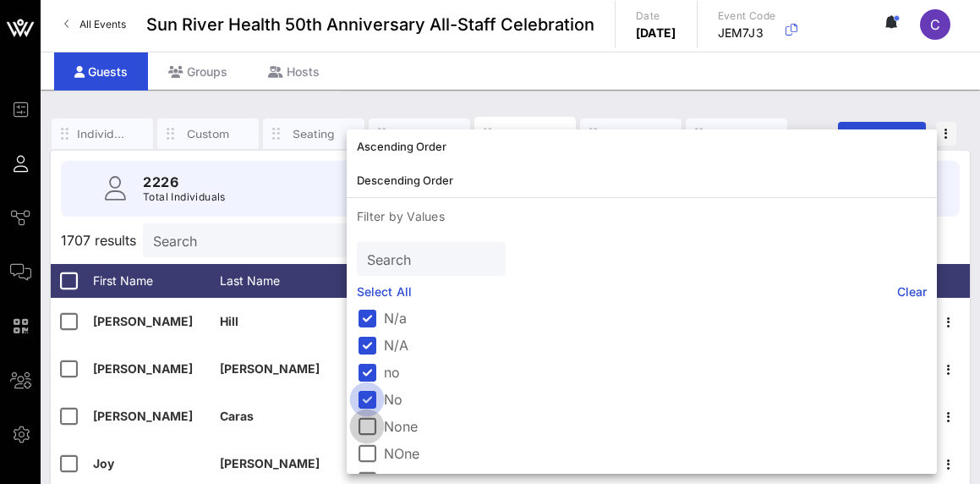
click at [368, 425] on div at bounding box center [367, 426] width 29 height 29
click at [373, 444] on div at bounding box center [367, 453] width 29 height 29
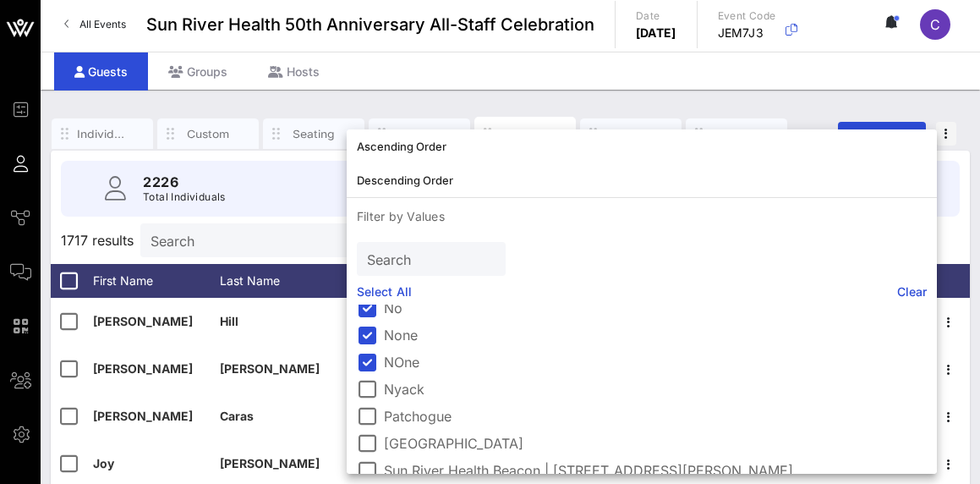
scroll to position [0, 0]
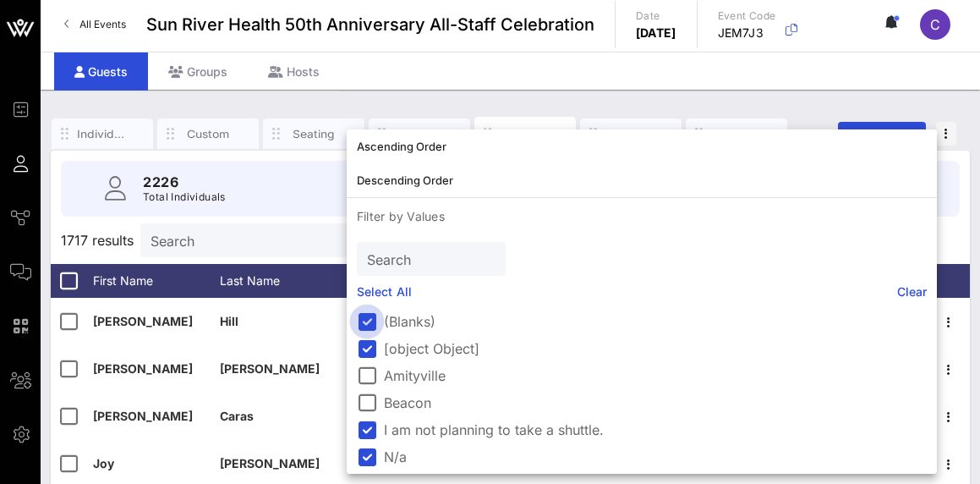
click at [370, 321] on div at bounding box center [367, 321] width 29 height 29
click at [358, 431] on div at bounding box center [367, 429] width 29 height 29
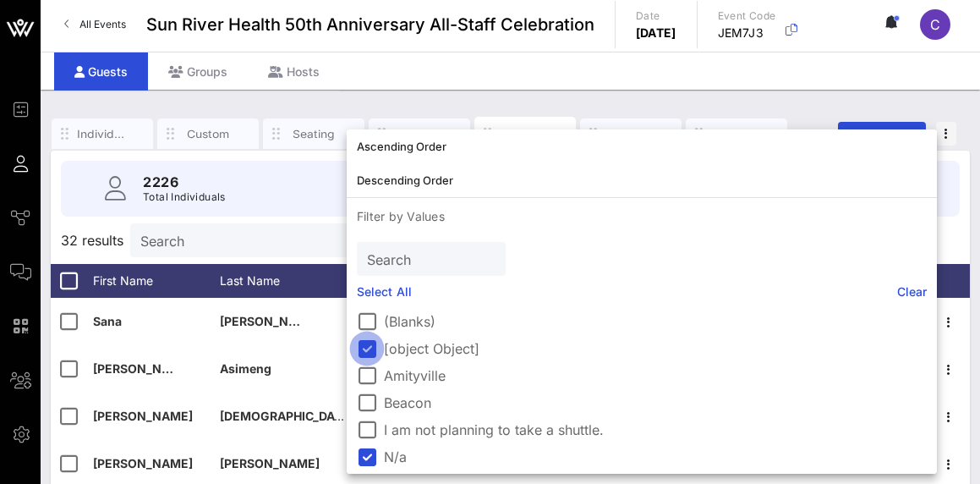
click at [365, 348] on div at bounding box center [367, 348] width 29 height 29
click at [373, 458] on div at bounding box center [367, 456] width 29 height 29
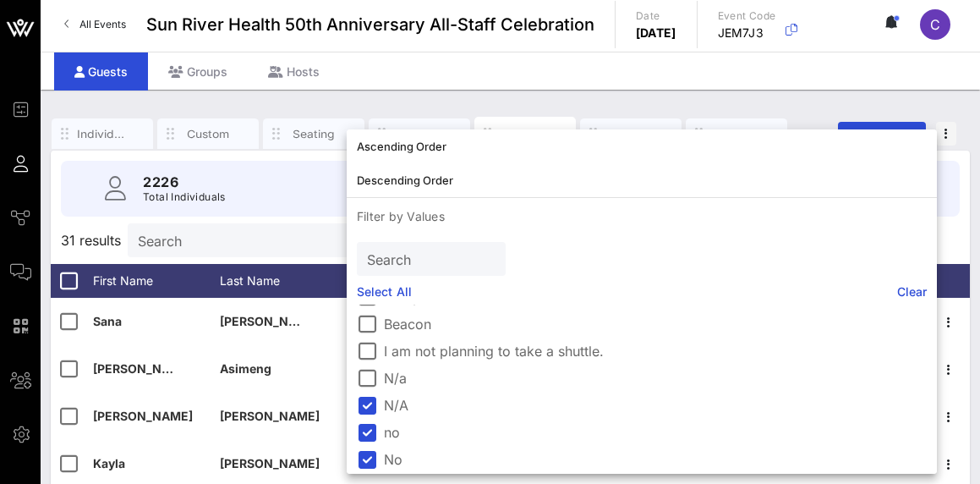
scroll to position [73, 0]
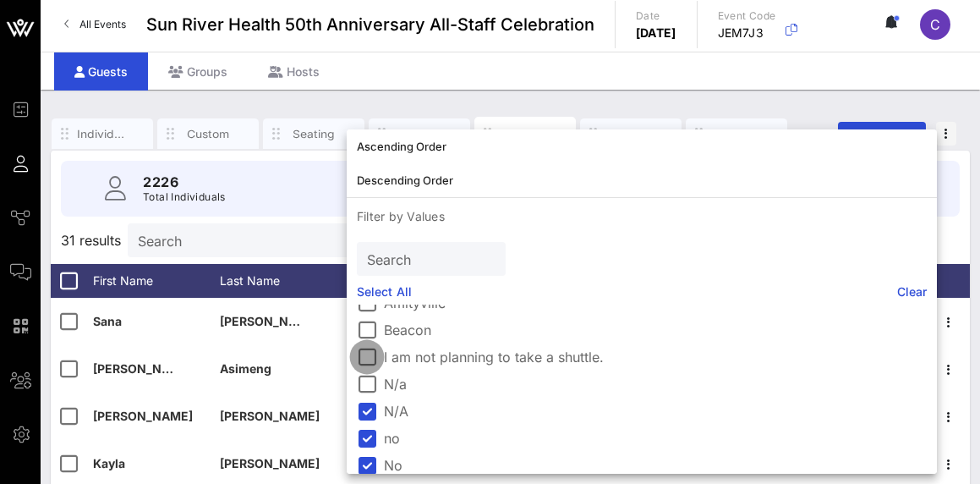
click at [363, 346] on div at bounding box center [367, 357] width 29 height 29
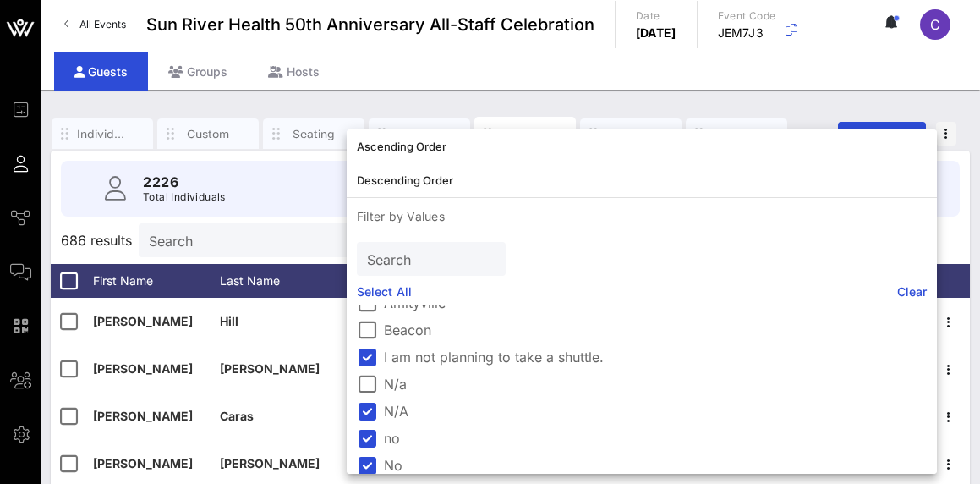
click at [366, 386] on div at bounding box center [367, 384] width 29 height 29
drag, startPoint x: 371, startPoint y: 357, endPoint x: 372, endPoint y: 379, distance: 22.0
click at [371, 357] on div at bounding box center [367, 354] width 29 height 29
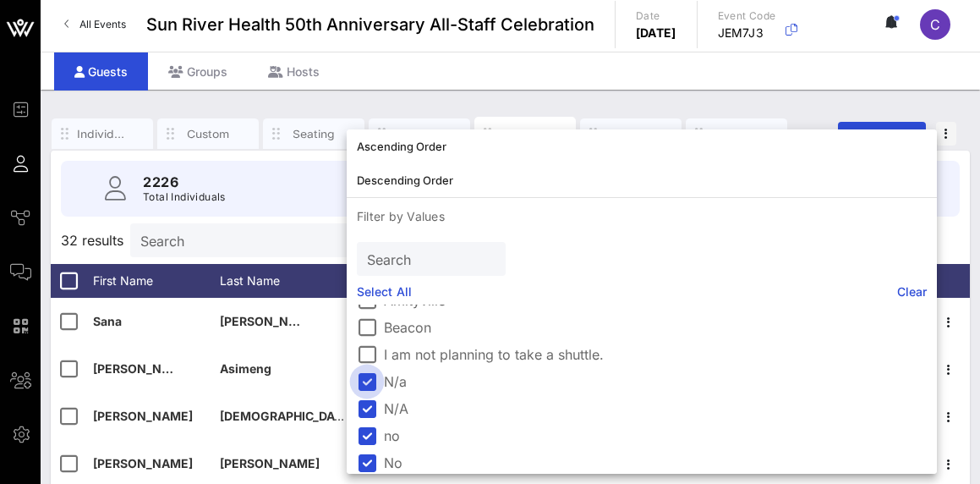
click at [372, 381] on div at bounding box center [367, 381] width 29 height 29
click at [368, 402] on div at bounding box center [367, 408] width 29 height 29
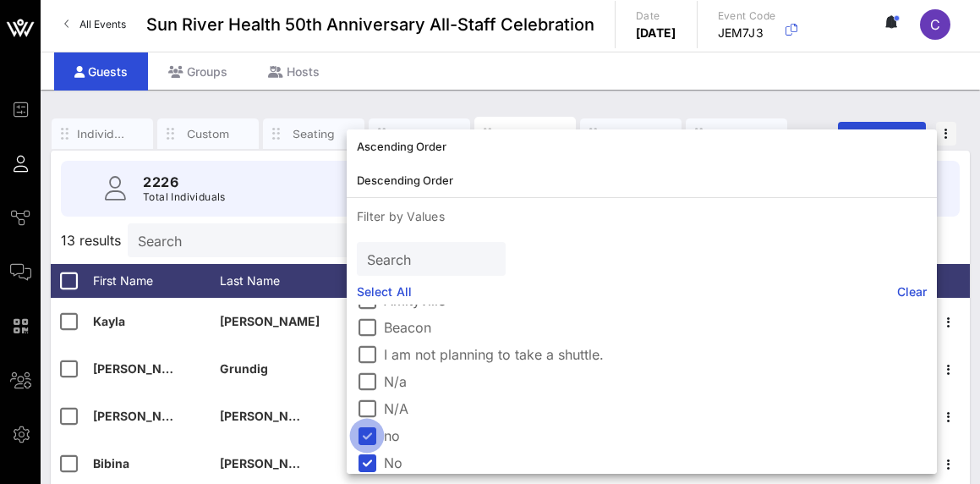
click at [368, 424] on div at bounding box center [367, 435] width 29 height 29
click at [370, 448] on div at bounding box center [367, 462] width 29 height 29
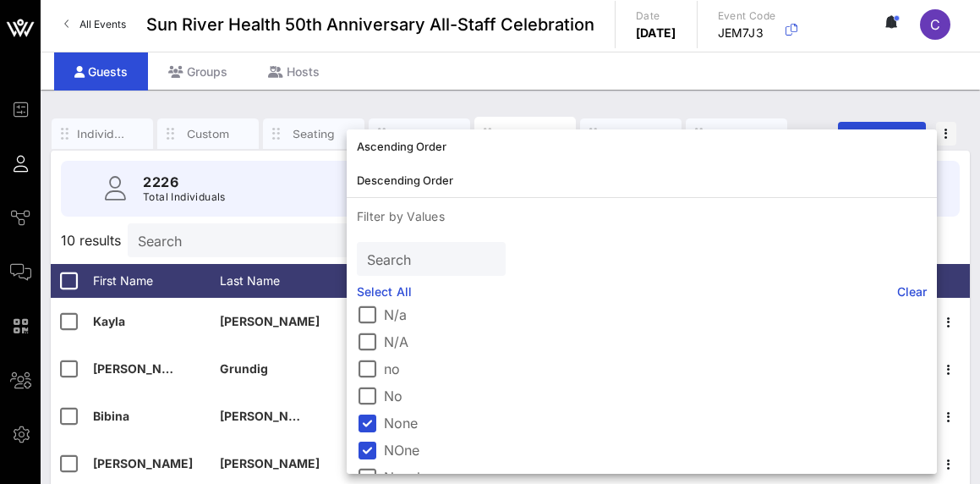
scroll to position [177, 0]
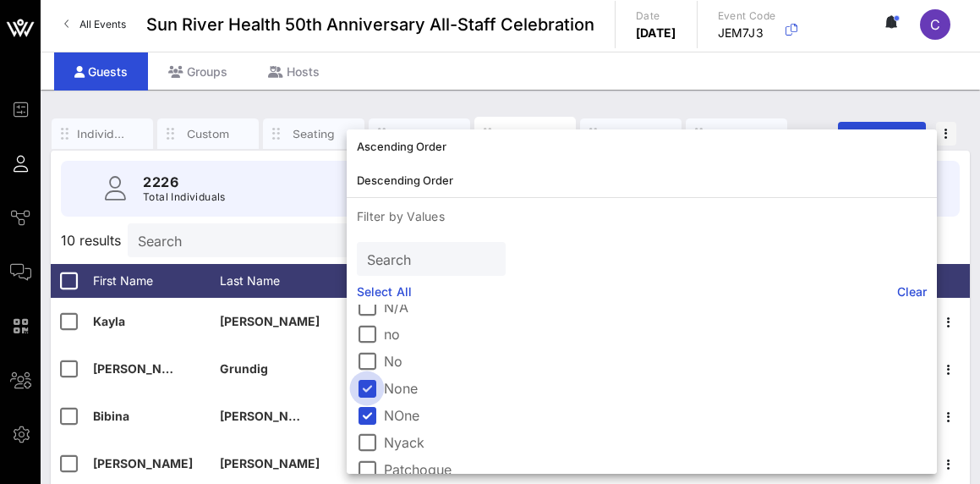
click at [376, 391] on div at bounding box center [367, 388] width 29 height 29
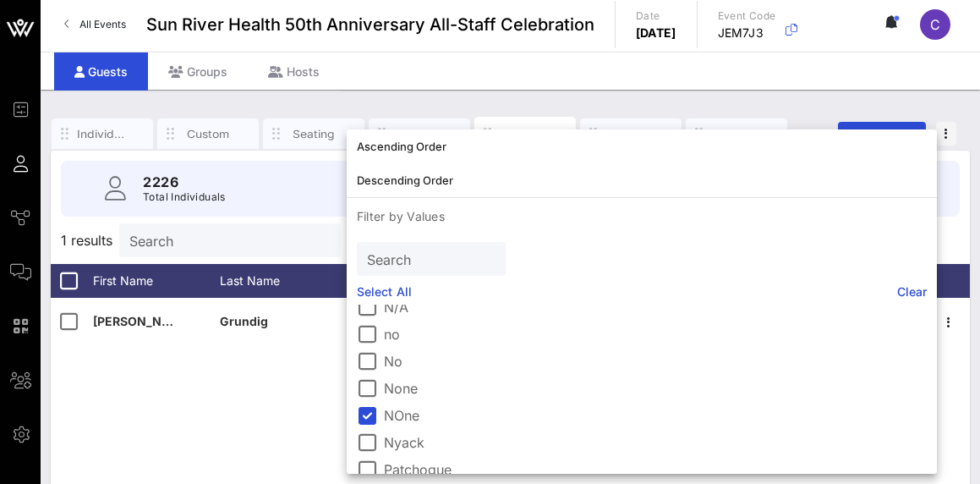
drag, startPoint x: 369, startPoint y: 410, endPoint x: 460, endPoint y: 410, distance: 91.3
click at [369, 410] on div at bounding box center [367, 415] width 29 height 29
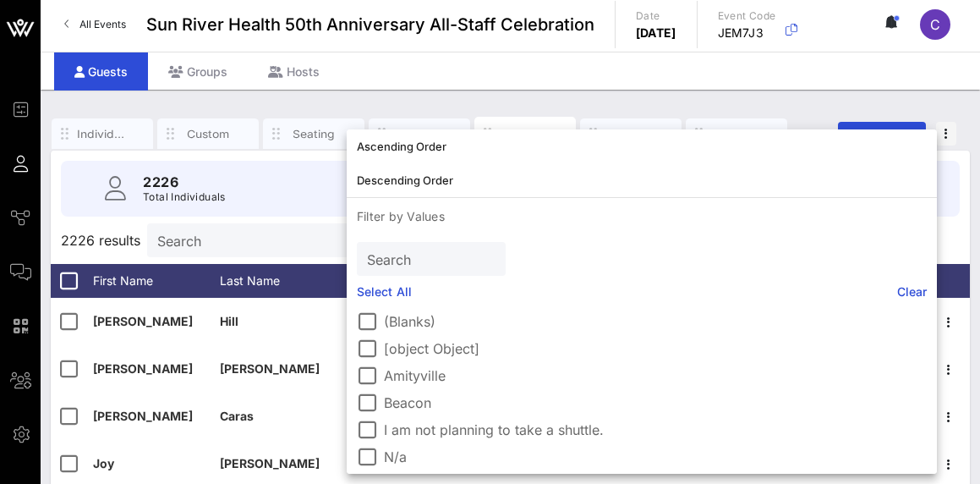
scroll to position [0, 0]
click at [359, 323] on div at bounding box center [367, 321] width 29 height 29
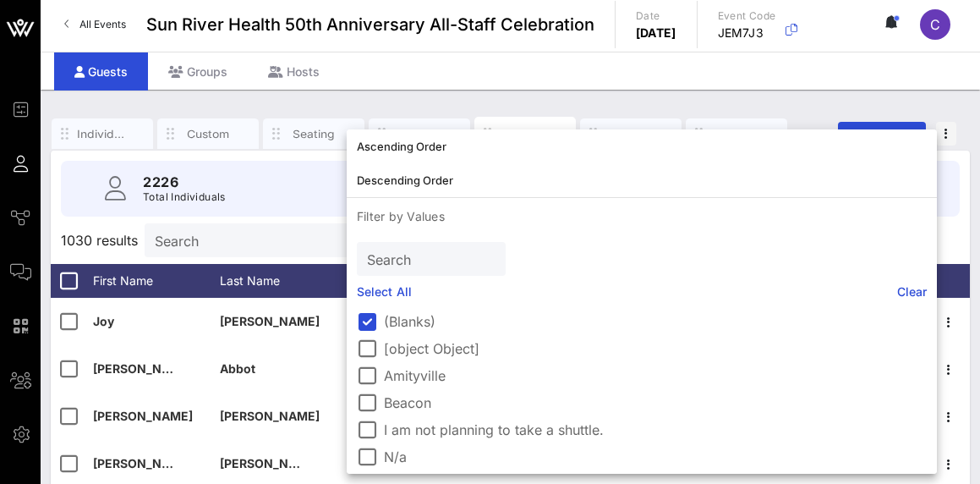
click at [260, 183] on div "2226 Total Individuals 99% 2222 Invited 59% 1335 RSVP`d 49% 1096 Accounts" at bounding box center [510, 189] width 899 height 56
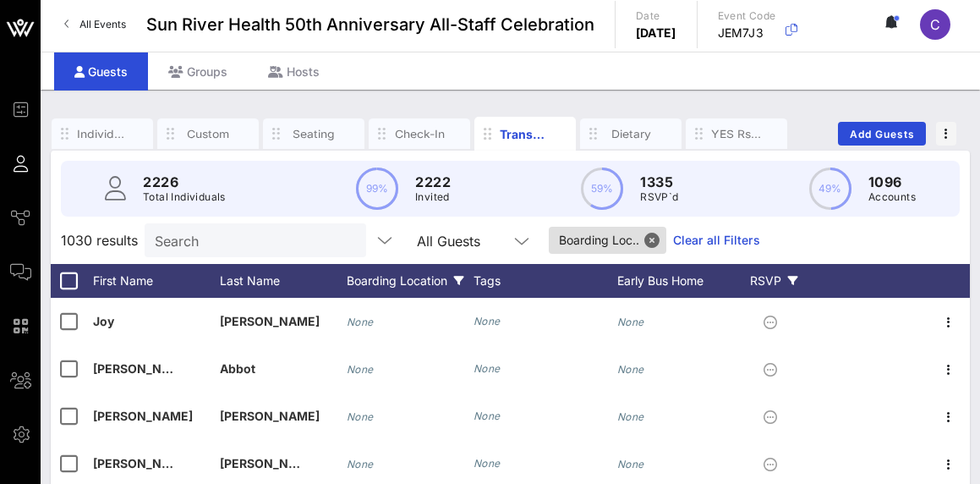
click at [771, 276] on div "RSVP" at bounding box center [773, 281] width 59 height 34
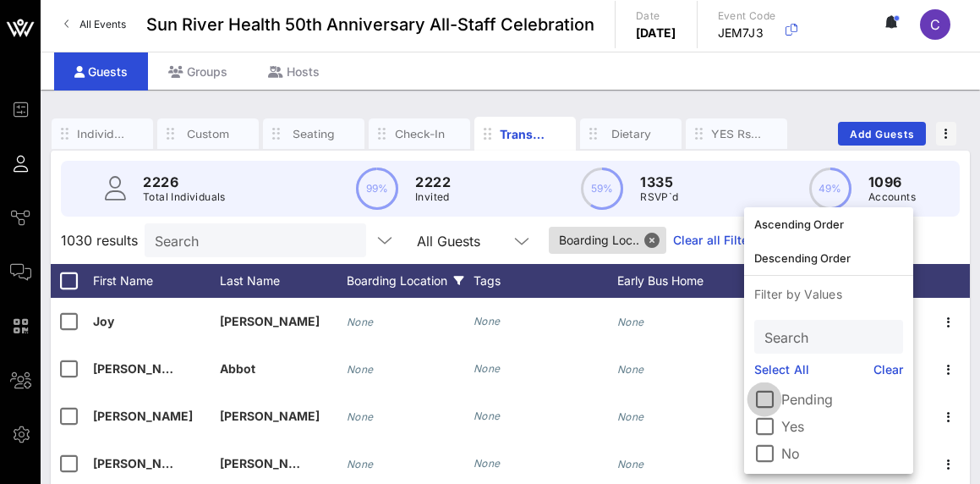
click at [766, 430] on div at bounding box center [764, 426] width 29 height 29
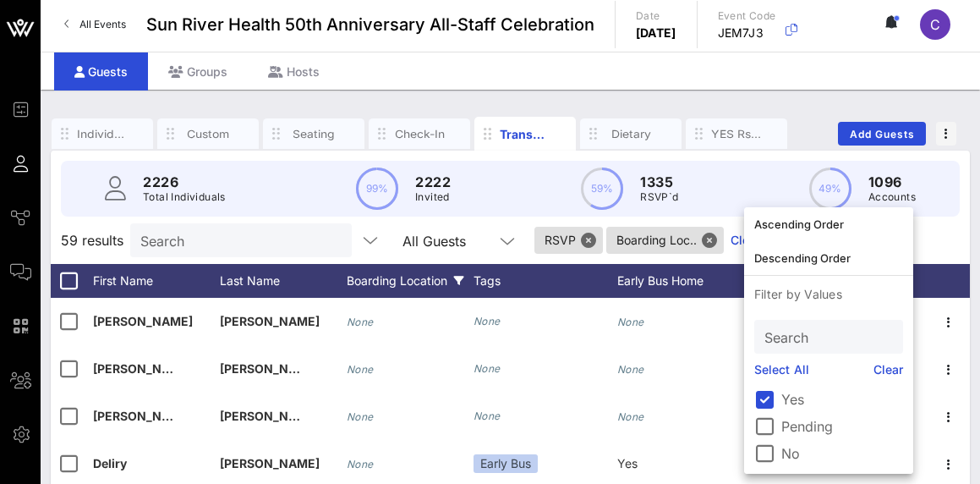
click at [498, 208] on div "2226 Total Individuals 99% 2222 Invited 59% 1335 RSVP`d 49% 1096 Accounts" at bounding box center [510, 189] width 899 height 56
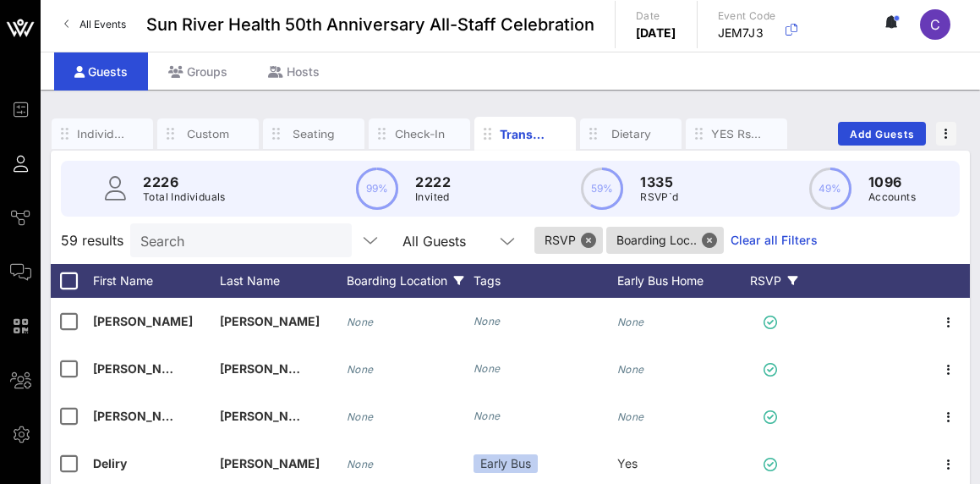
click at [429, 282] on div "Boarding Location" at bounding box center [410, 281] width 127 height 34
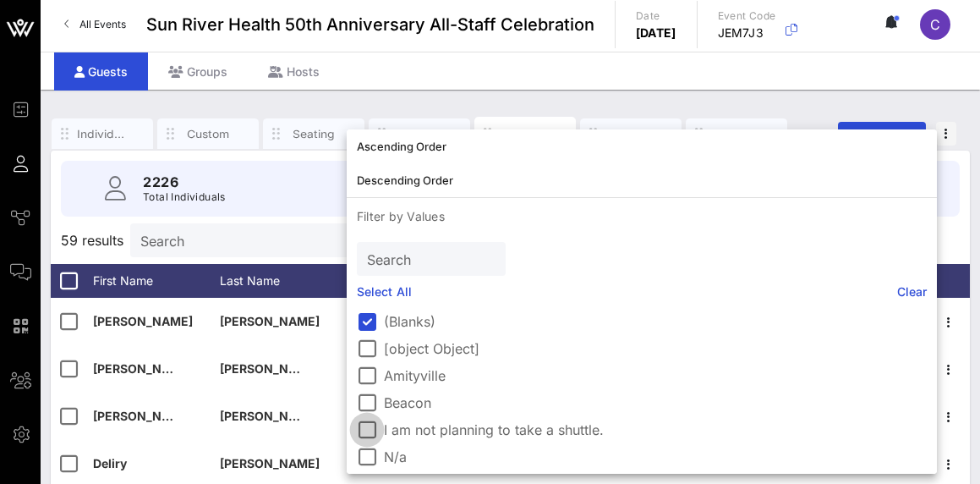
click at [360, 431] on div at bounding box center [367, 429] width 29 height 29
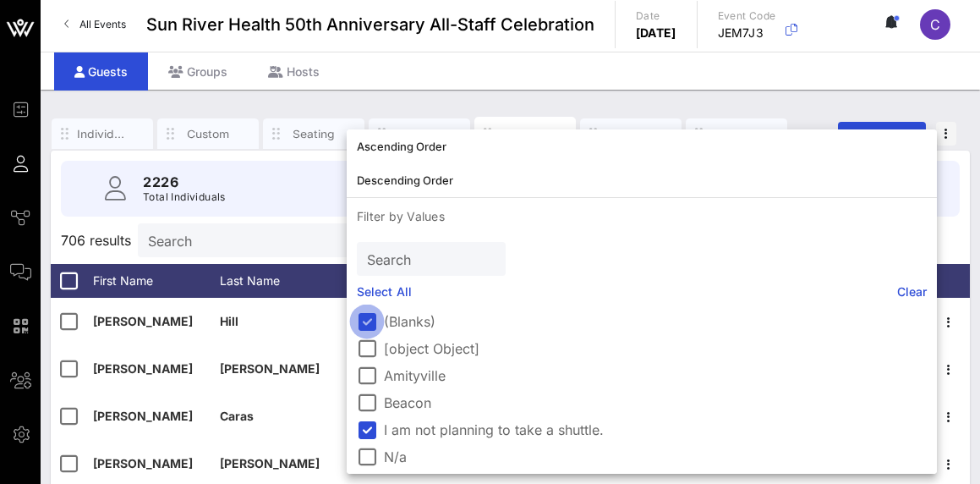
click at [365, 310] on div at bounding box center [367, 321] width 29 height 29
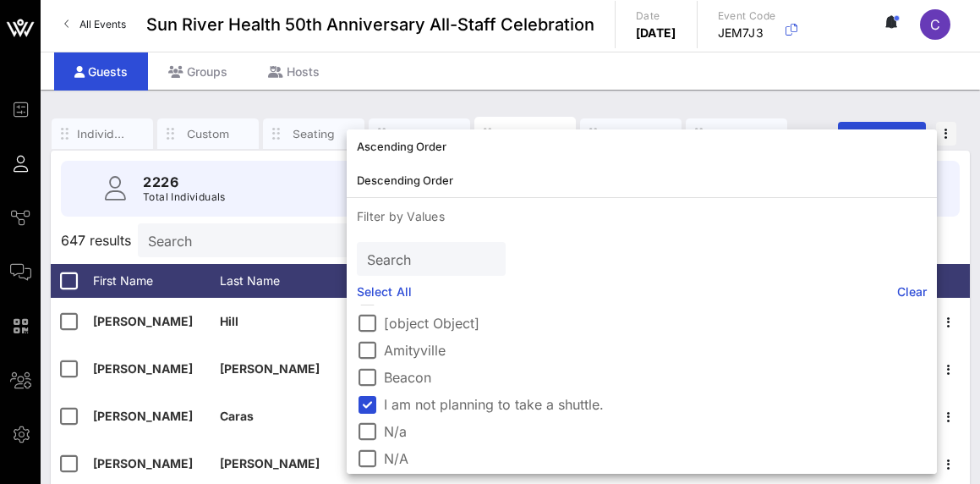
scroll to position [29, 0]
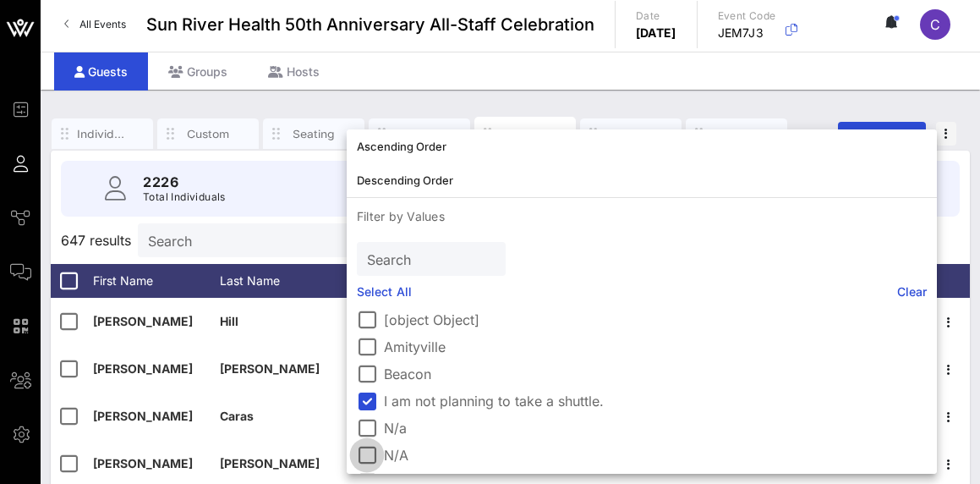
drag, startPoint x: 371, startPoint y: 422, endPoint x: 379, endPoint y: 450, distance: 28.9
click at [371, 422] on div at bounding box center [367, 428] width 29 height 29
click at [370, 452] on div at bounding box center [367, 455] width 29 height 29
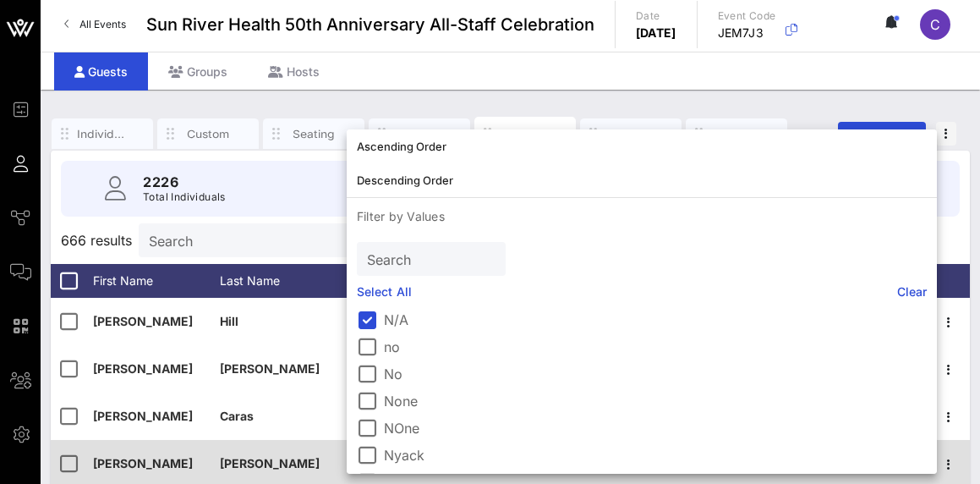
scroll to position [199, 0]
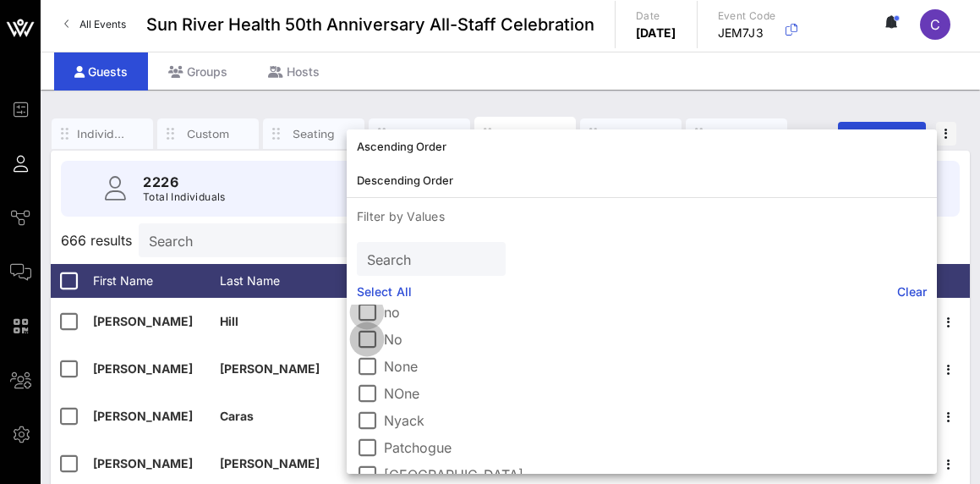
click at [359, 322] on div "(Blanks) [object Object] Amityville Beacon I am not planning to take a shuttle.…" at bounding box center [642, 388] width 590 height 169
click at [364, 307] on div at bounding box center [367, 312] width 29 height 29
click at [363, 338] on div at bounding box center [367, 339] width 29 height 29
click at [371, 372] on div at bounding box center [367, 366] width 29 height 29
click at [375, 402] on div at bounding box center [367, 393] width 29 height 29
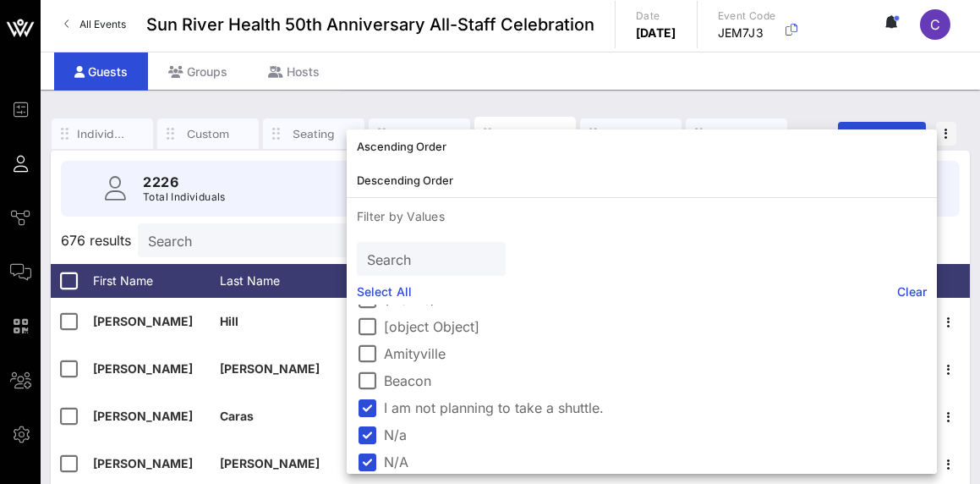
scroll to position [0, 0]
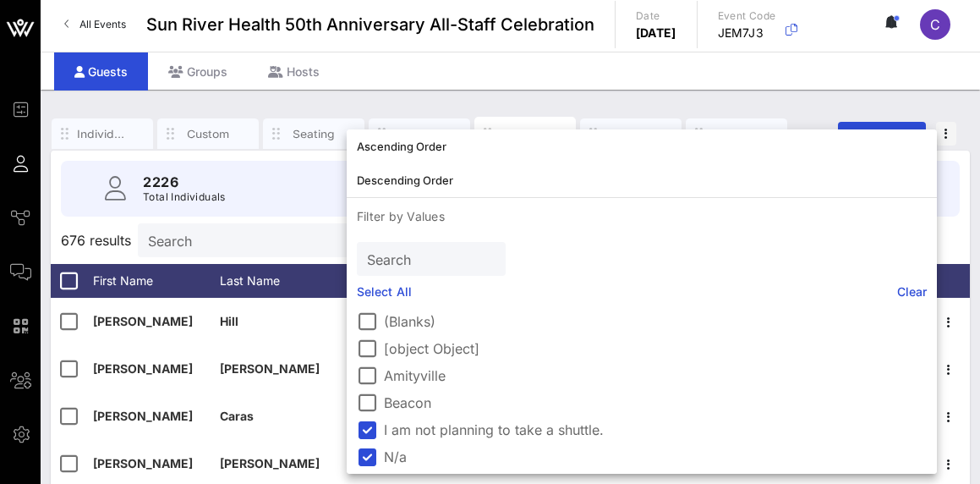
click at [286, 243] on input "Search" at bounding box center [247, 240] width 198 height 22
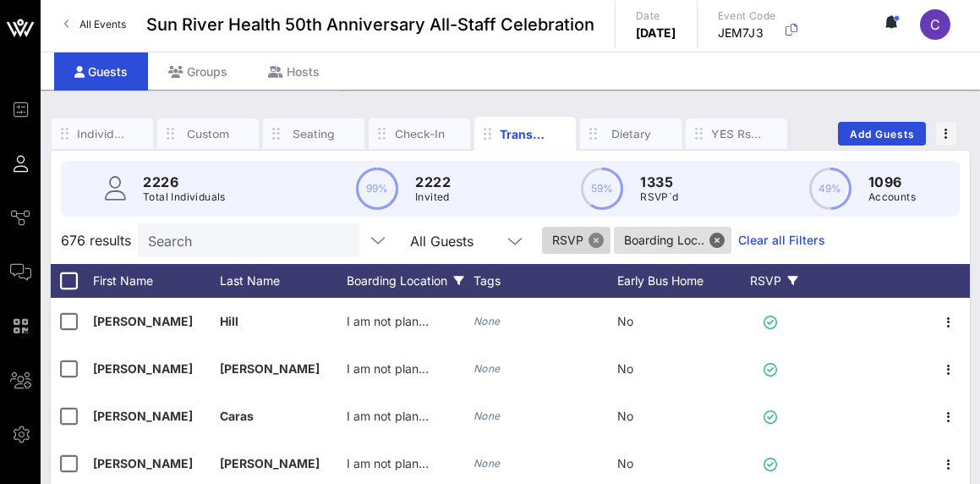
click at [601, 237] on button "Close" at bounding box center [596, 240] width 15 height 15
click at [653, 239] on button "Close" at bounding box center [645, 240] width 15 height 15
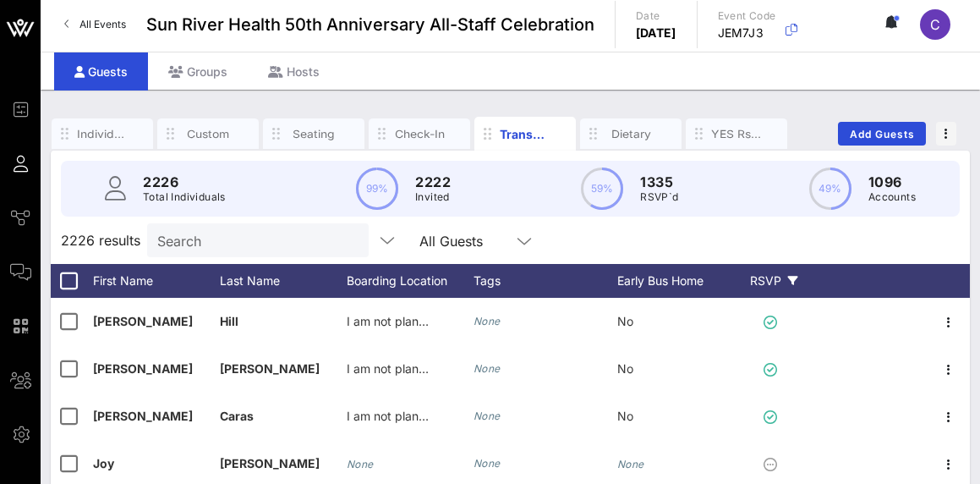
click at [771, 281] on div "RSVP" at bounding box center [773, 281] width 59 height 34
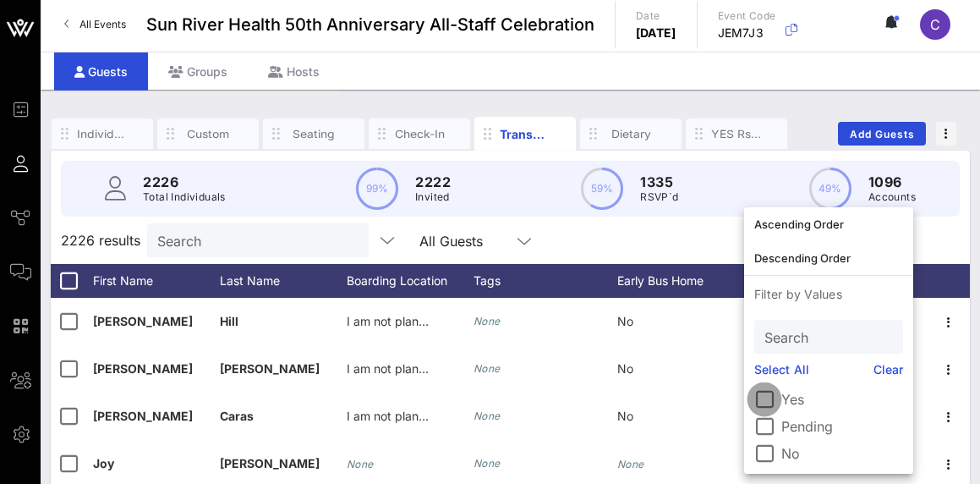
click at [765, 389] on div at bounding box center [764, 399] width 29 height 29
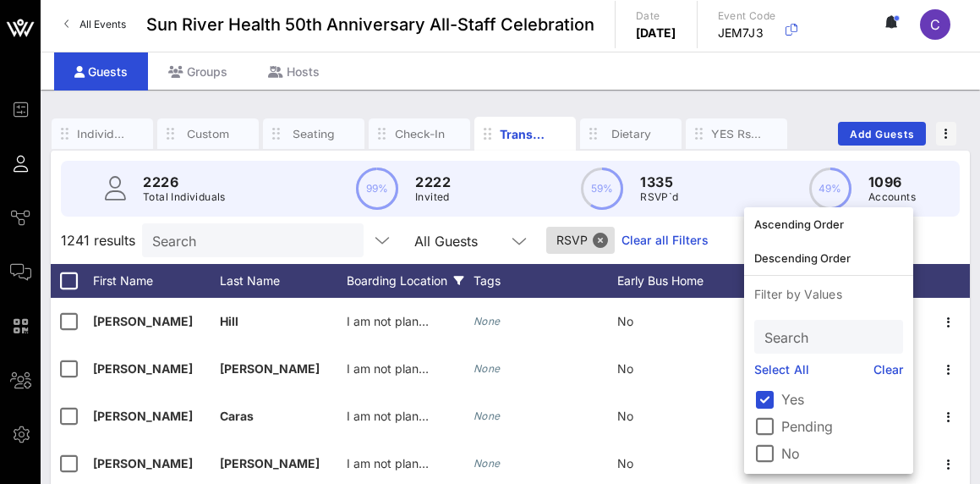
click at [412, 277] on div "Boarding Location" at bounding box center [410, 281] width 127 height 34
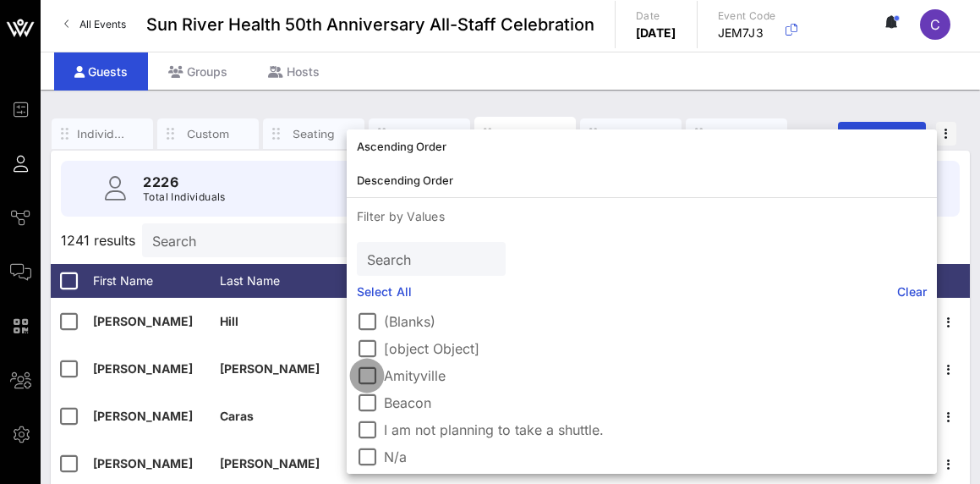
click at [365, 369] on div at bounding box center [367, 375] width 29 height 29
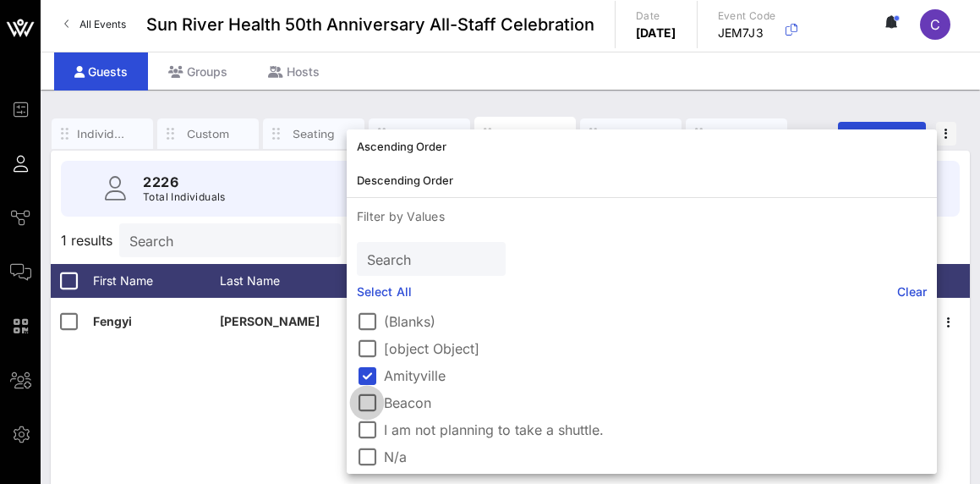
click at [370, 397] on div at bounding box center [367, 402] width 29 height 29
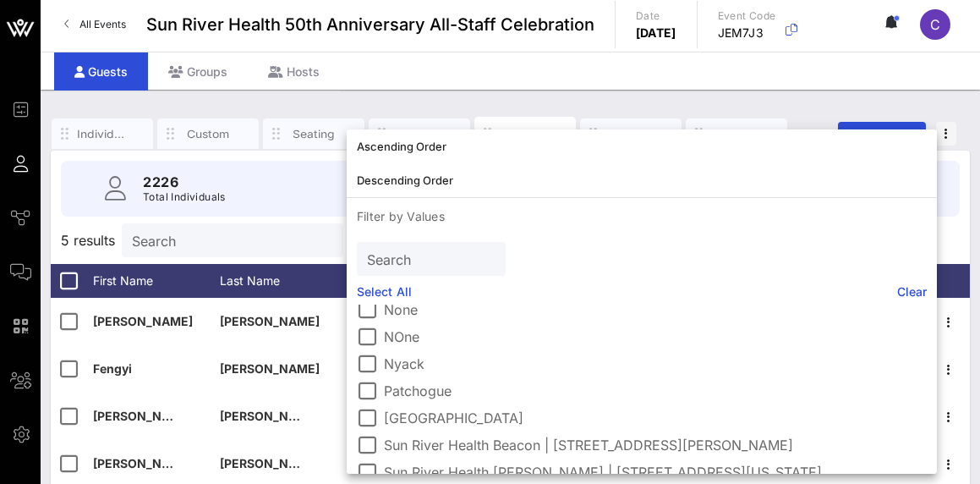
scroll to position [271, 0]
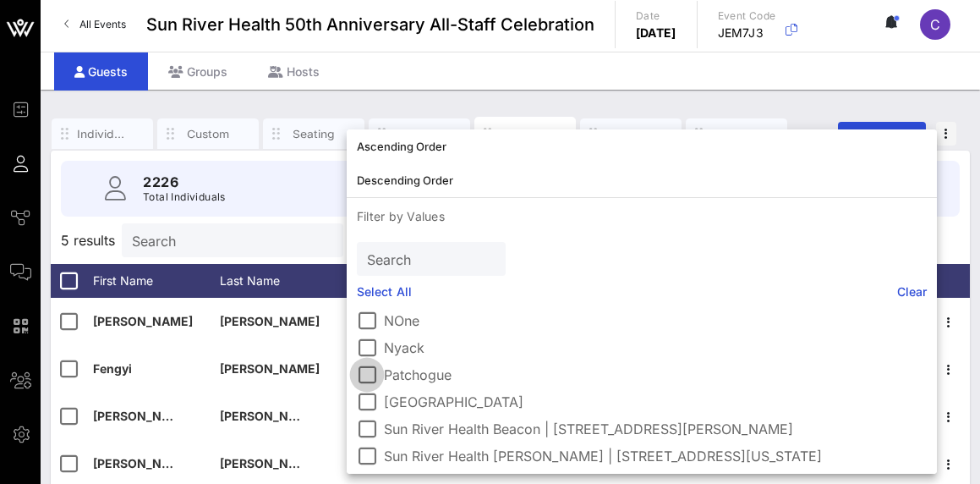
click at [375, 370] on div at bounding box center [367, 374] width 29 height 29
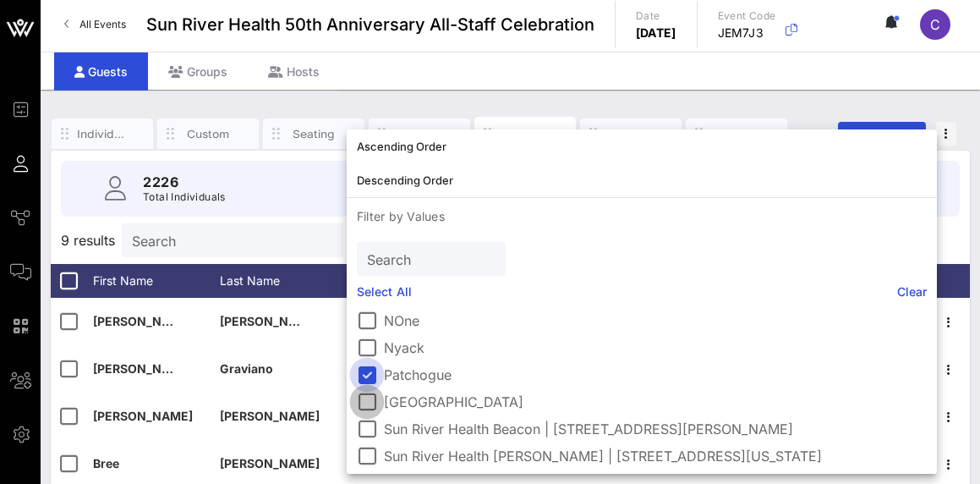
drag, startPoint x: 370, startPoint y: 405, endPoint x: 370, endPoint y: 365, distance: 40.6
click at [370, 405] on div at bounding box center [367, 401] width 29 height 29
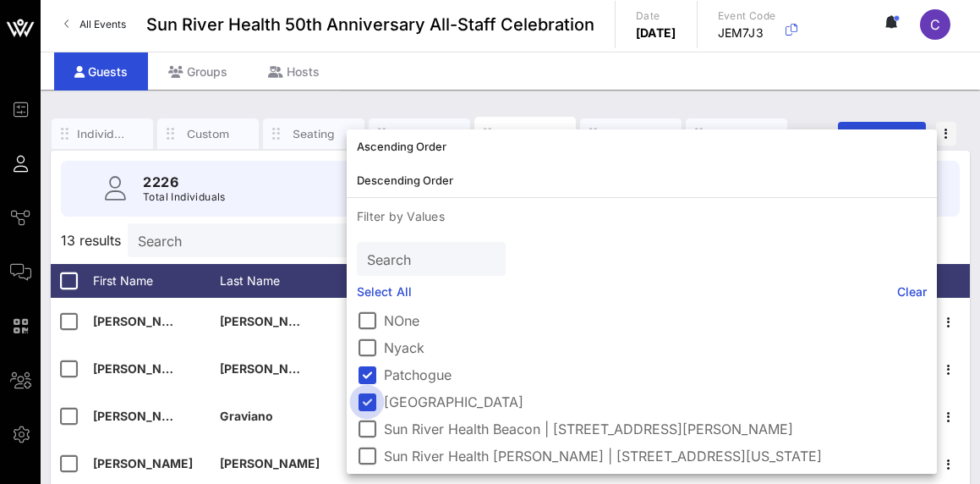
drag, startPoint x: 370, startPoint y: 350, endPoint x: 373, endPoint y: 389, distance: 39.1
click at [370, 351] on div at bounding box center [367, 347] width 29 height 29
click at [370, 427] on div at bounding box center [367, 428] width 29 height 29
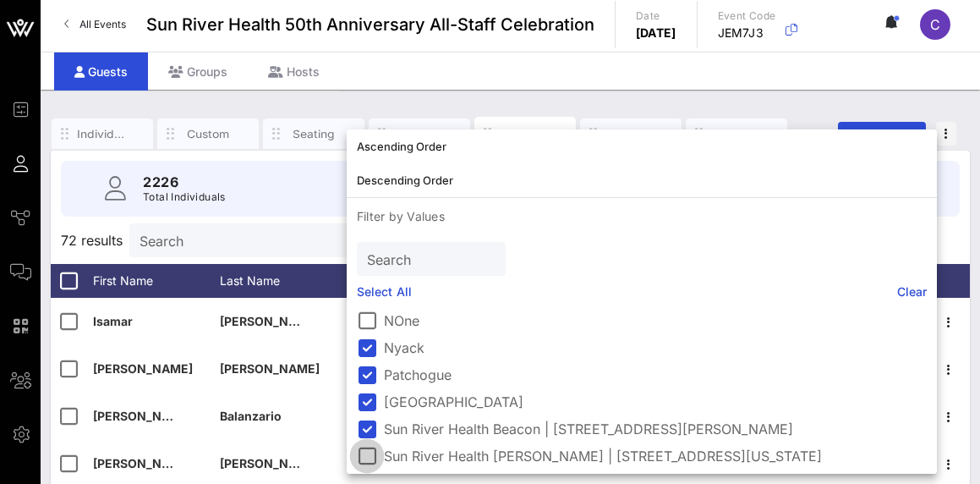
click at [370, 456] on div at bounding box center [367, 455] width 29 height 29
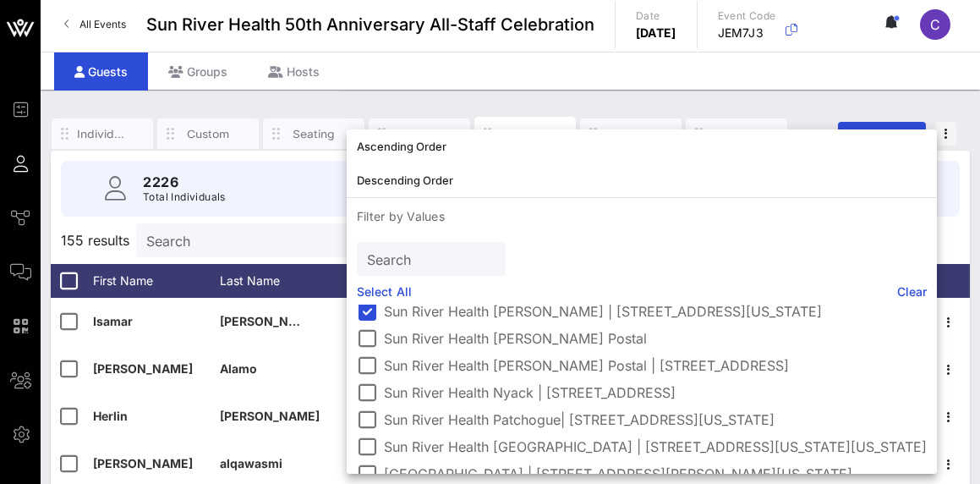
scroll to position [420, 0]
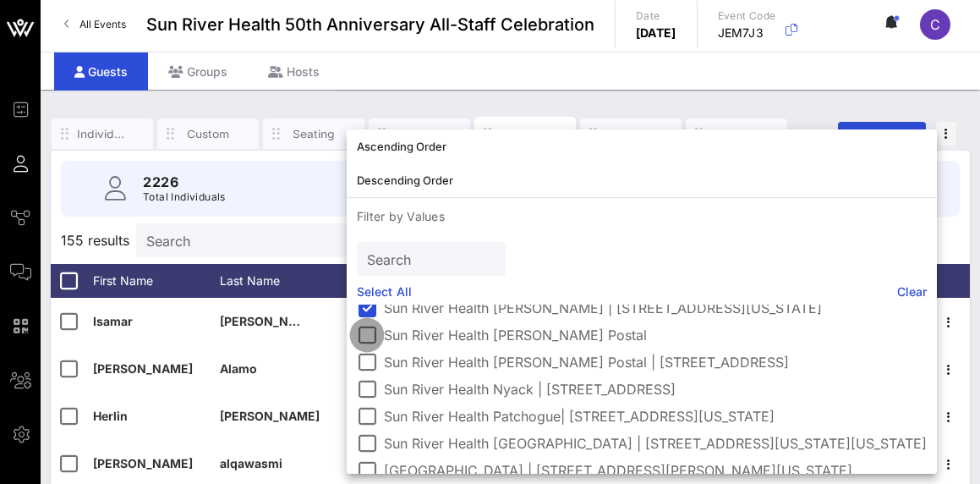
click at [371, 338] on div at bounding box center [367, 335] width 29 height 29
drag, startPoint x: 374, startPoint y: 366, endPoint x: 370, endPoint y: 377, distance: 11.5
click at [374, 366] on div at bounding box center [367, 362] width 29 height 29
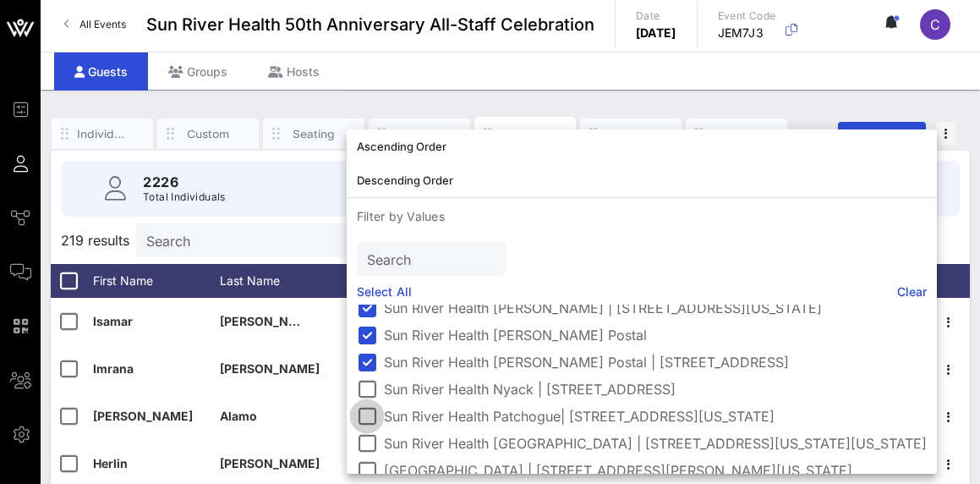
drag, startPoint x: 370, startPoint y: 394, endPoint x: 369, endPoint y: 407, distance: 12.8
click at [370, 394] on div at bounding box center [367, 389] width 29 height 29
click at [369, 419] on div at bounding box center [367, 416] width 29 height 29
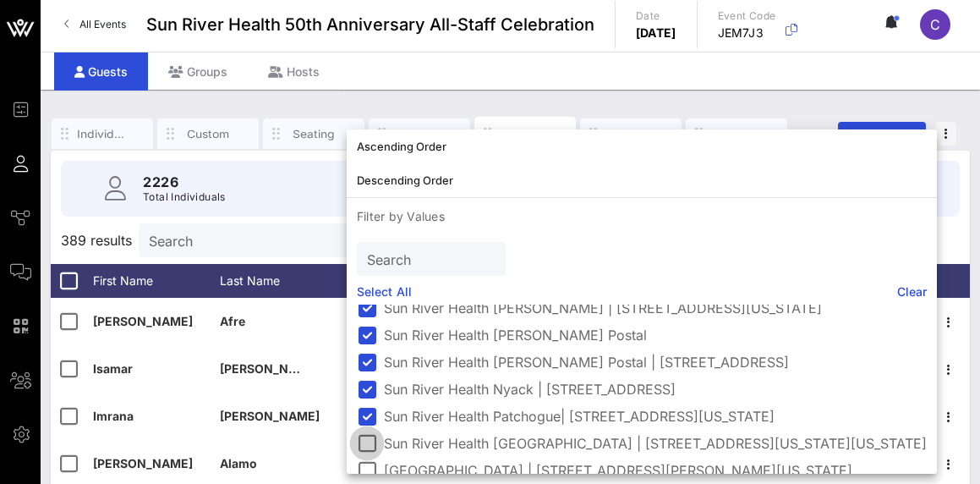
drag, startPoint x: 369, startPoint y: 438, endPoint x: 381, endPoint y: 436, distance: 12.1
click at [369, 438] on div at bounding box center [367, 443] width 29 height 29
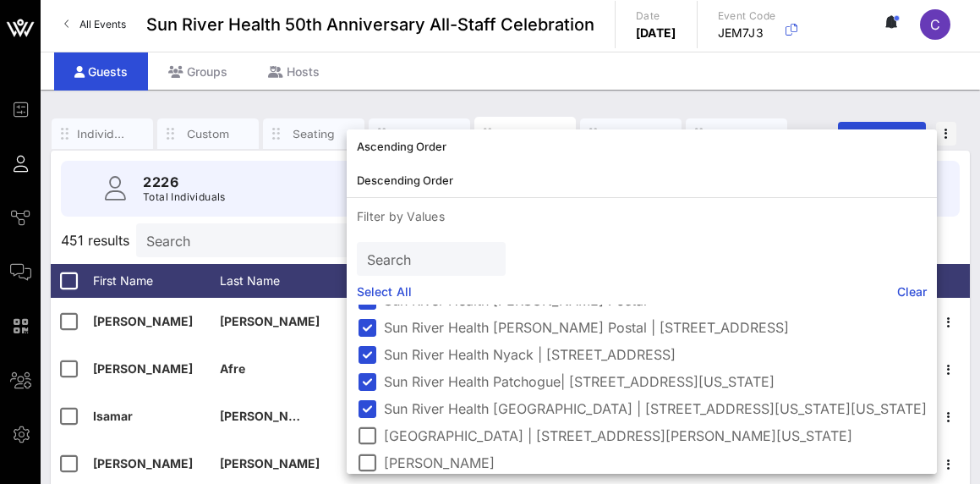
scroll to position [463, 0]
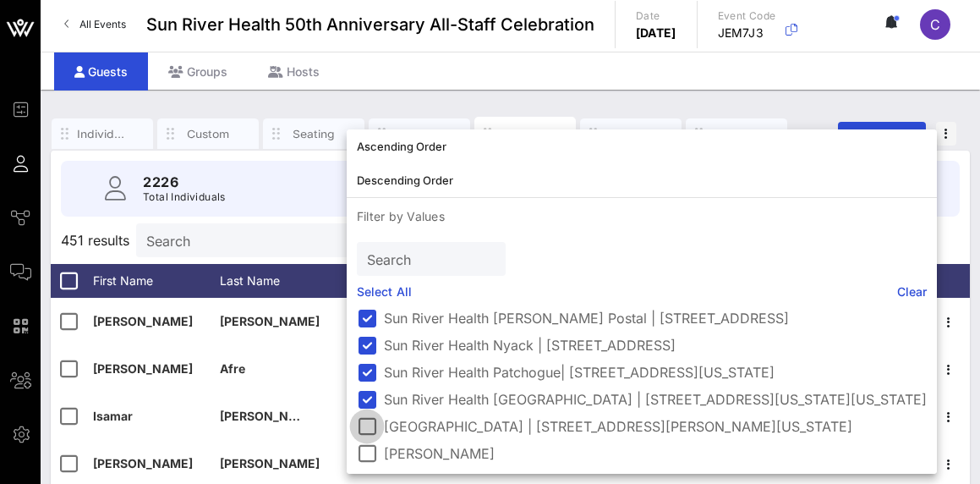
click at [371, 423] on div at bounding box center [367, 426] width 29 height 29
click at [371, 450] on div at bounding box center [367, 453] width 29 height 29
click at [492, 75] on div "Guests Groups Hosts" at bounding box center [511, 71] width 940 height 38
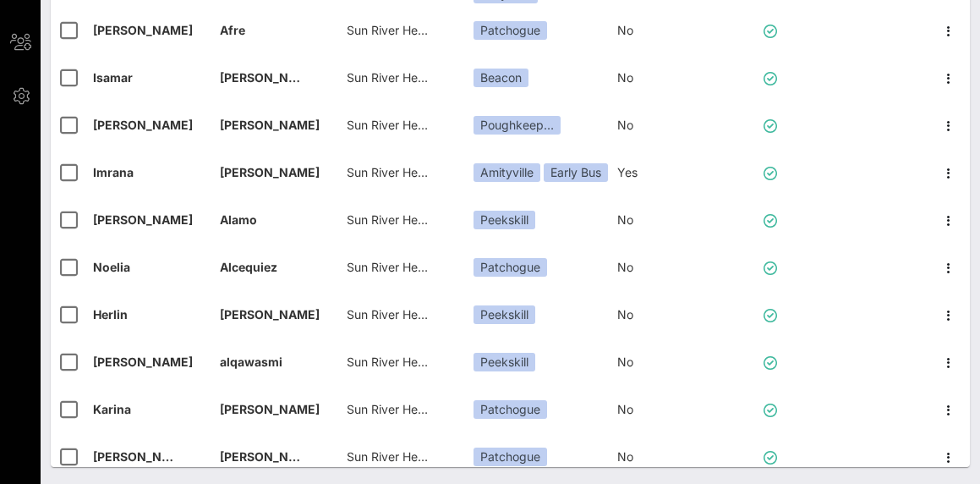
scroll to position [0, 0]
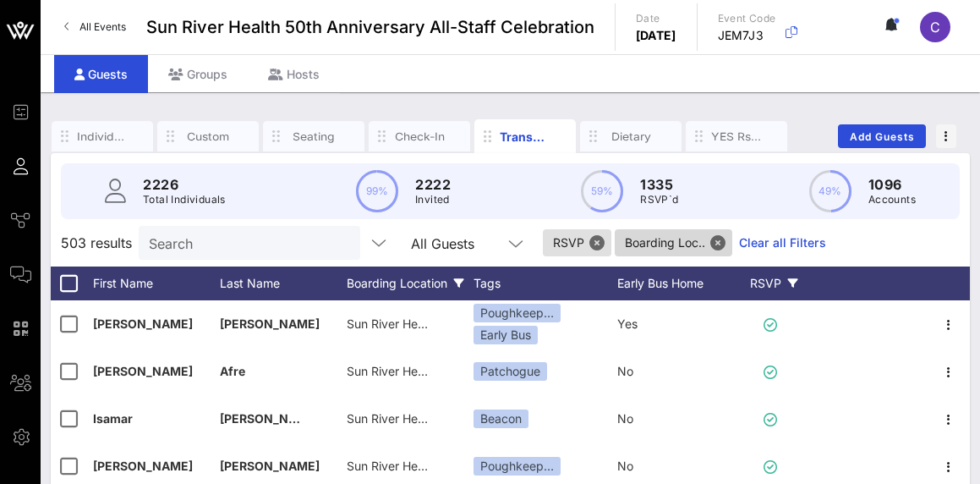
click at [732, 244] on span "Boarding Loc.." at bounding box center [674, 242] width 118 height 27
click at [724, 243] on button "Close" at bounding box center [717, 242] width 15 height 15
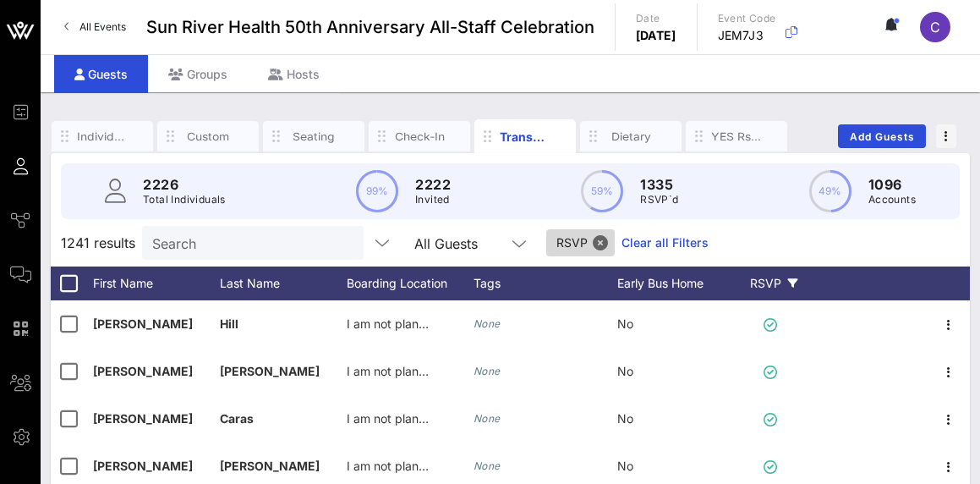
click at [611, 248] on span "RSVP" at bounding box center [580, 242] width 69 height 27
click at [602, 244] on button "Close" at bounding box center [600, 242] width 15 height 15
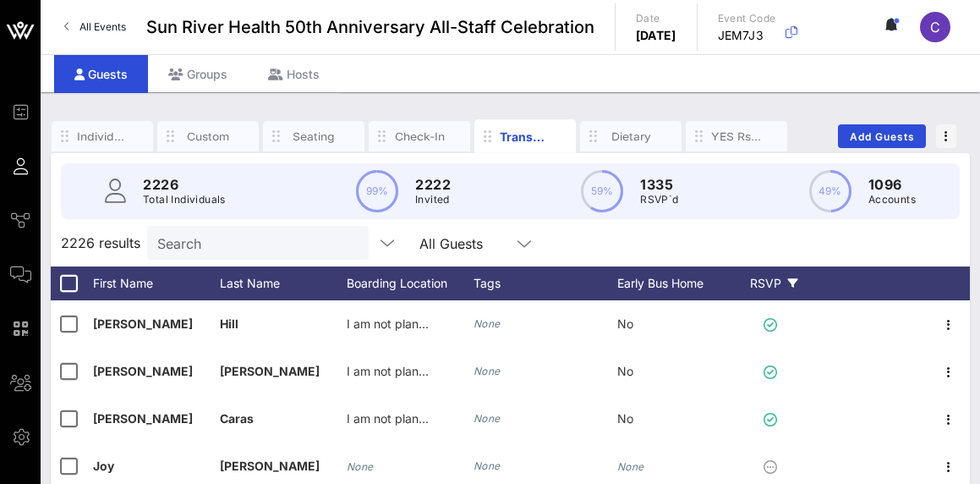
click at [766, 275] on div "RSVP" at bounding box center [773, 283] width 59 height 34
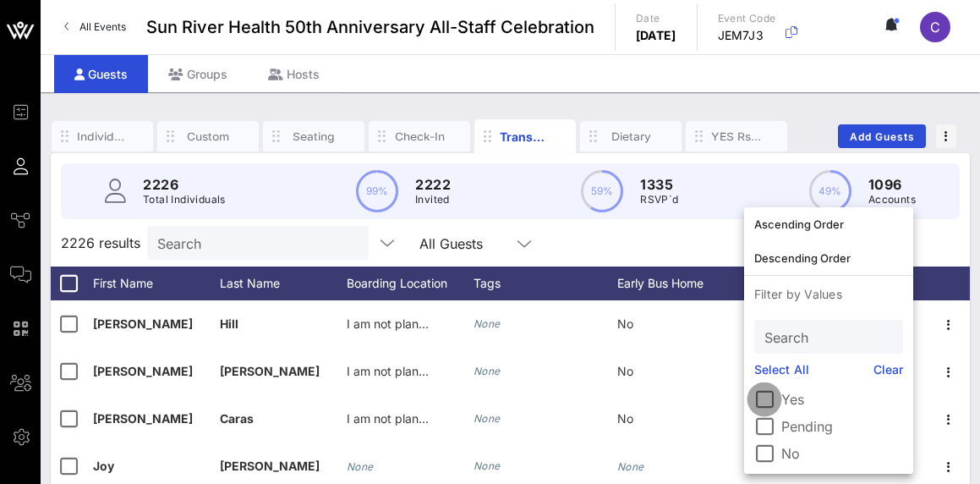
click at [767, 392] on div at bounding box center [764, 399] width 29 height 29
